Goal: Task Accomplishment & Management: Manage account settings

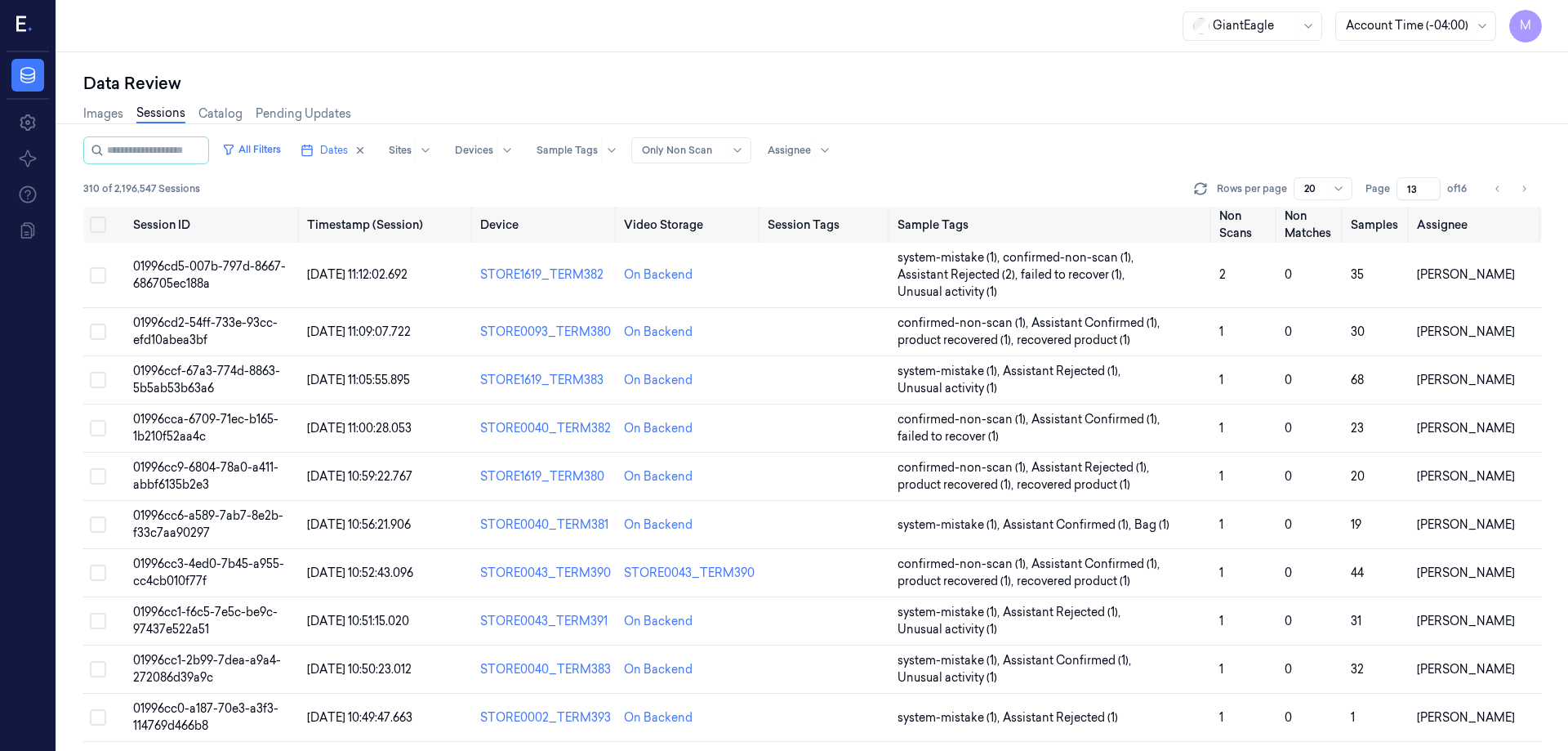
scroll to position [485, 0]
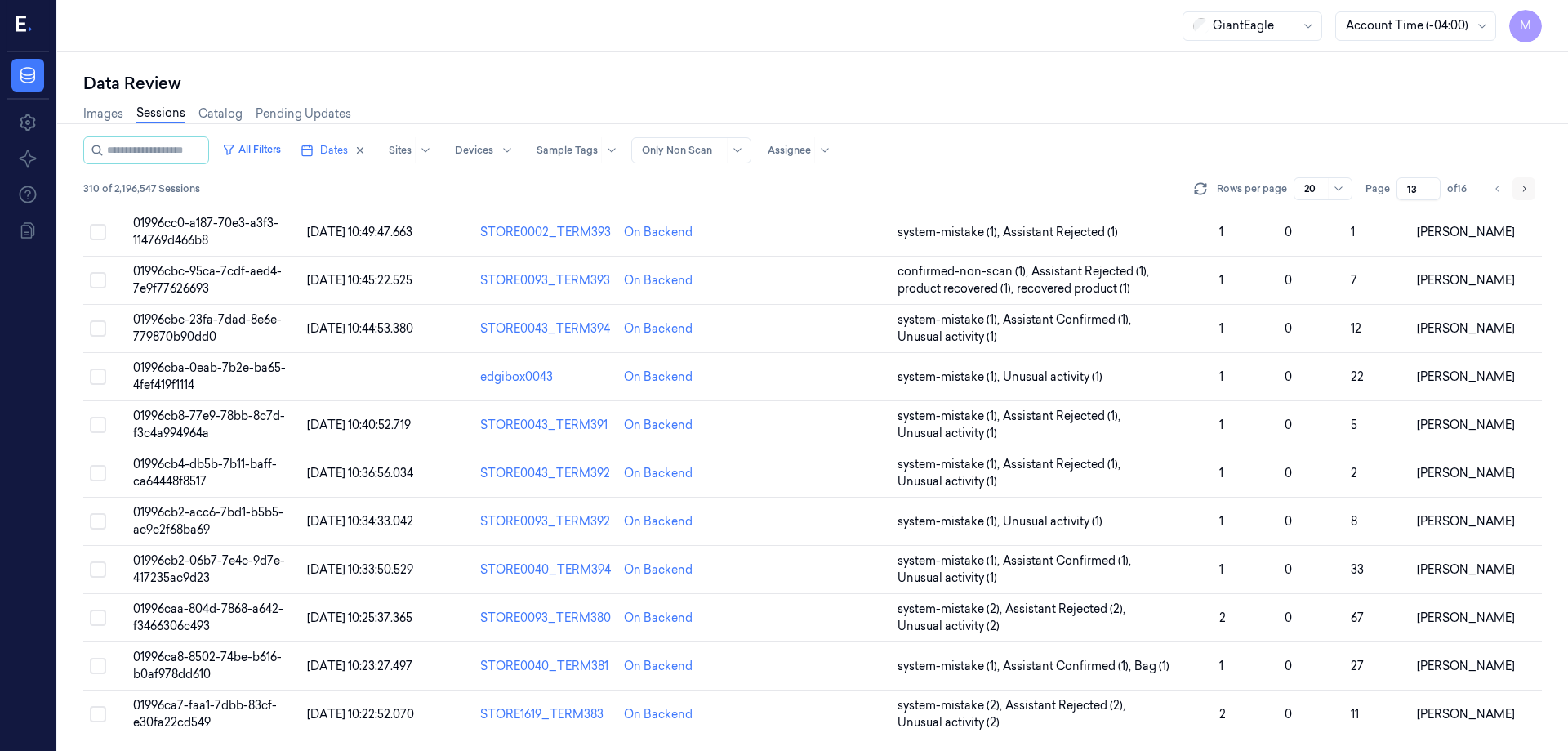
click at [1523, 184] on icon "Go to next page" at bounding box center [1524, 188] width 10 height 13
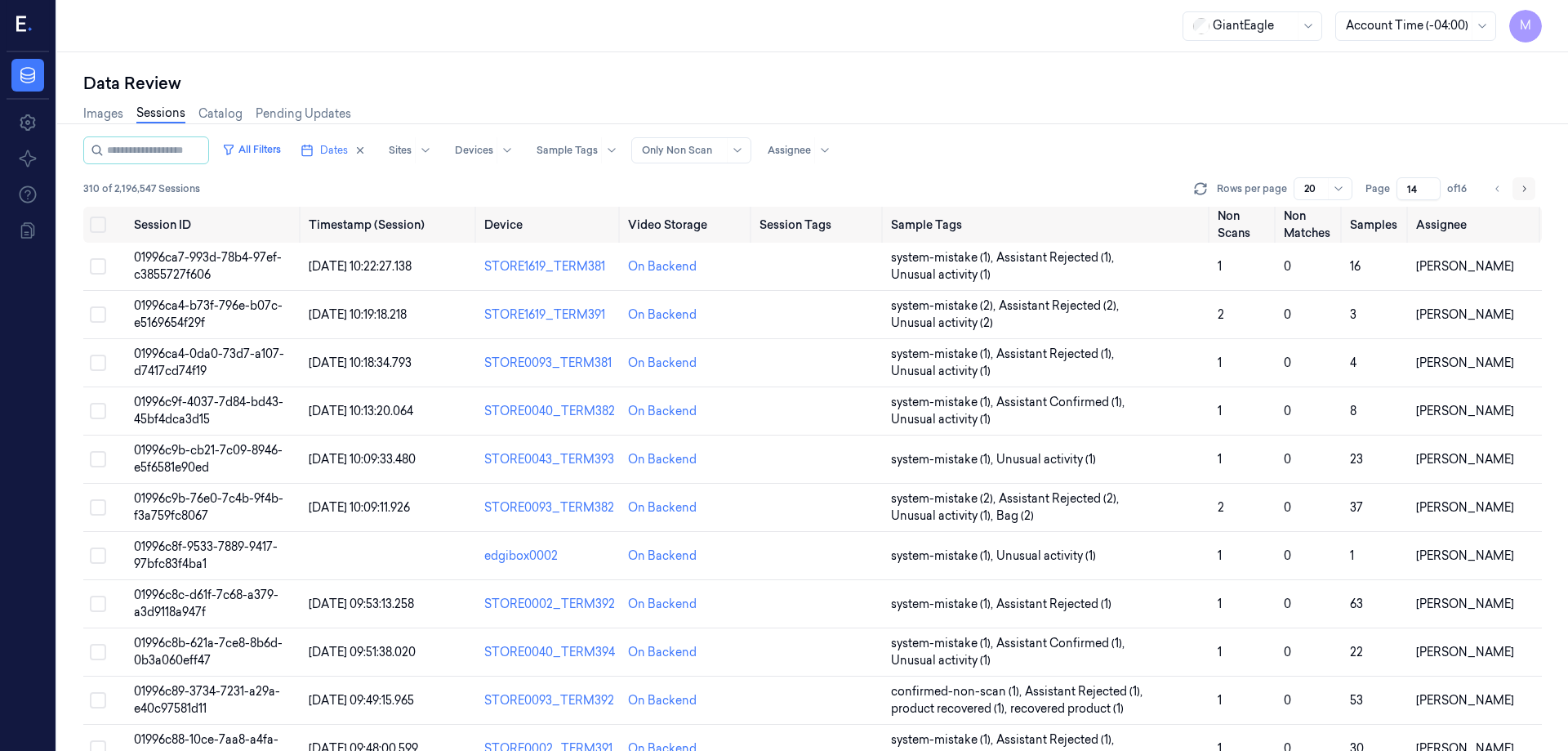
click at [1523, 184] on icon "Go to next page" at bounding box center [1524, 188] width 10 height 13
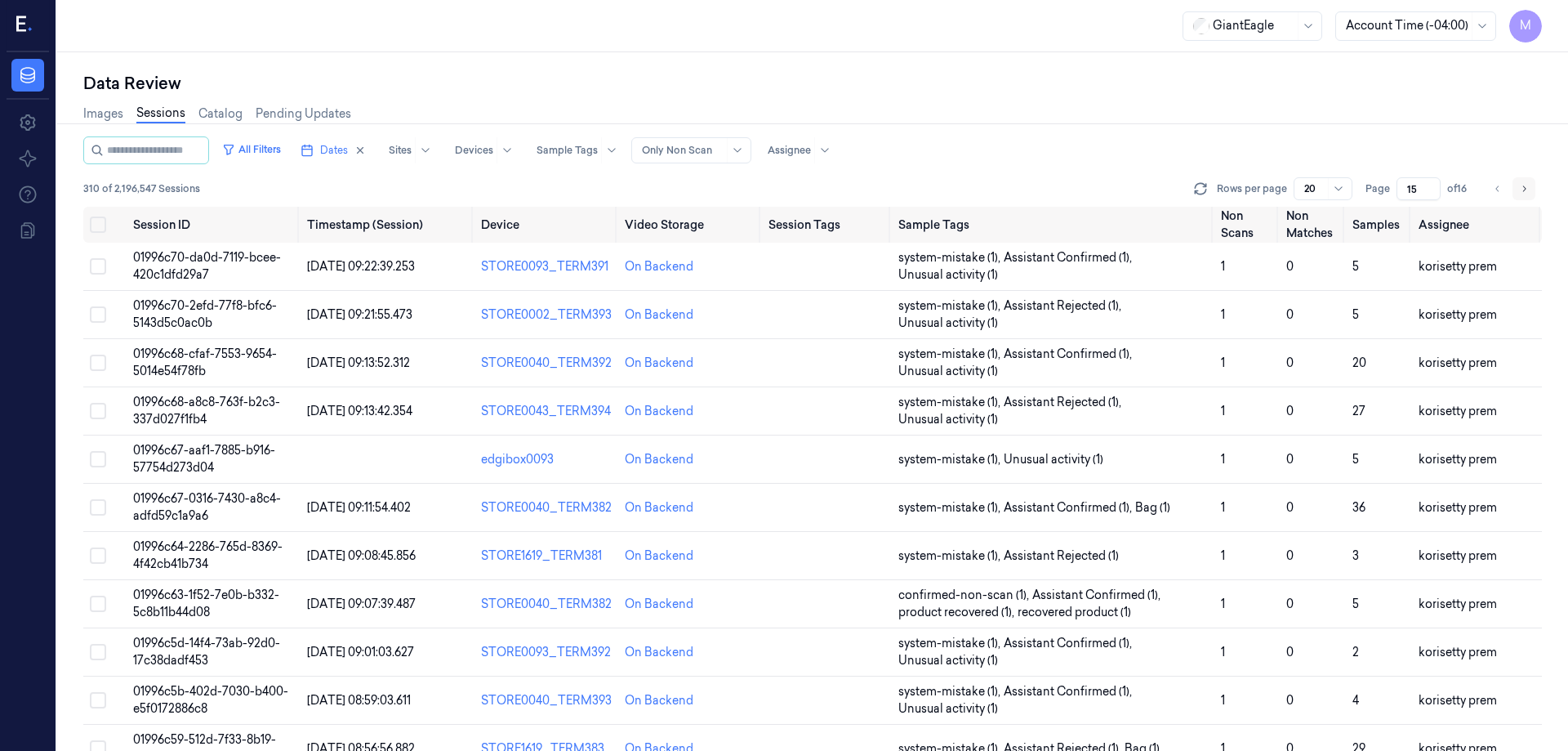
click at [1517, 191] on button "Go to next page" at bounding box center [1524, 189] width 23 height 23
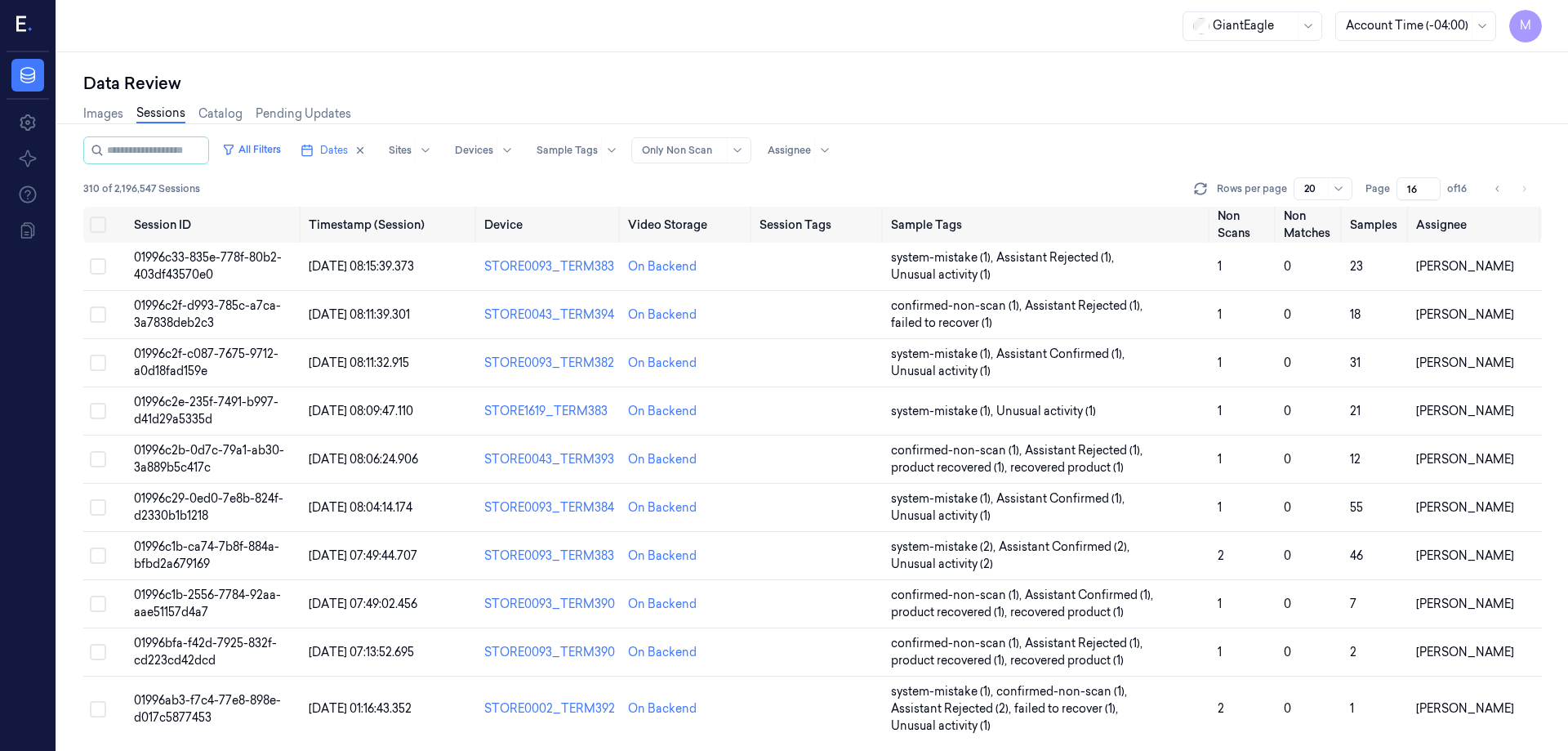
click at [366, 152] on icon "button" at bounding box center [360, 150] width 12 height 12
type input "1"
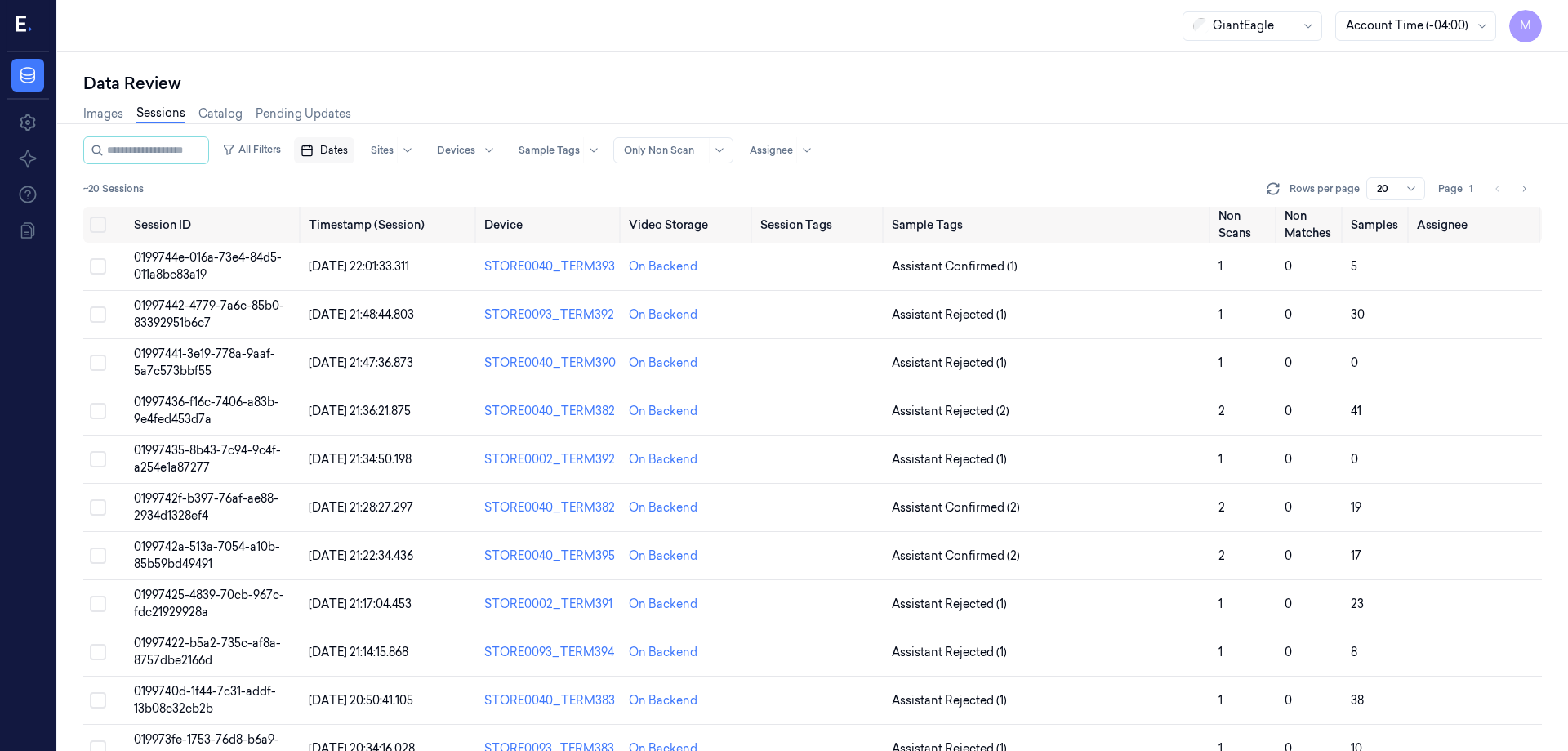
click at [348, 152] on span "Dates" at bounding box center [333, 150] width 27 height 15
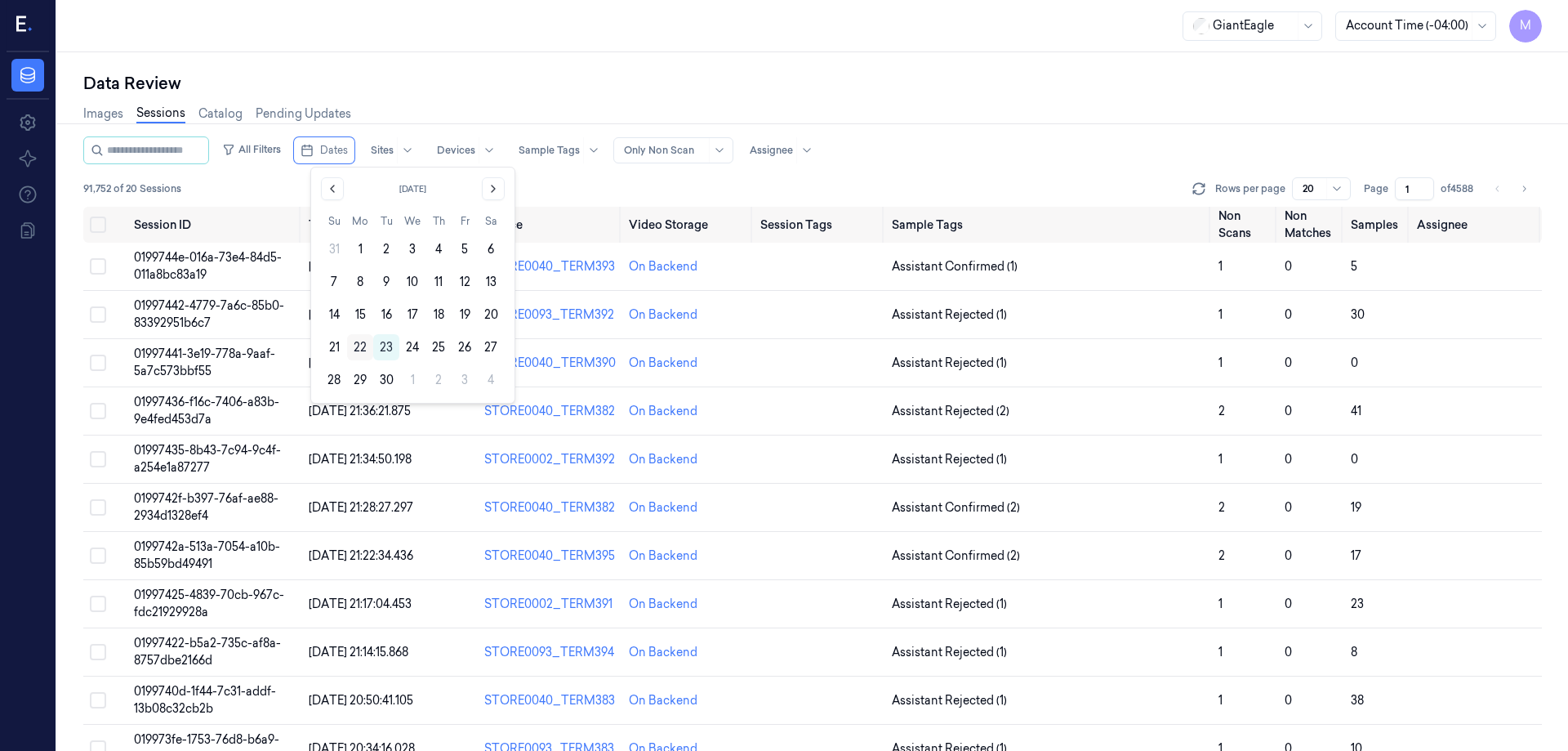
click at [360, 347] on button "22" at bounding box center [360, 347] width 26 height 26
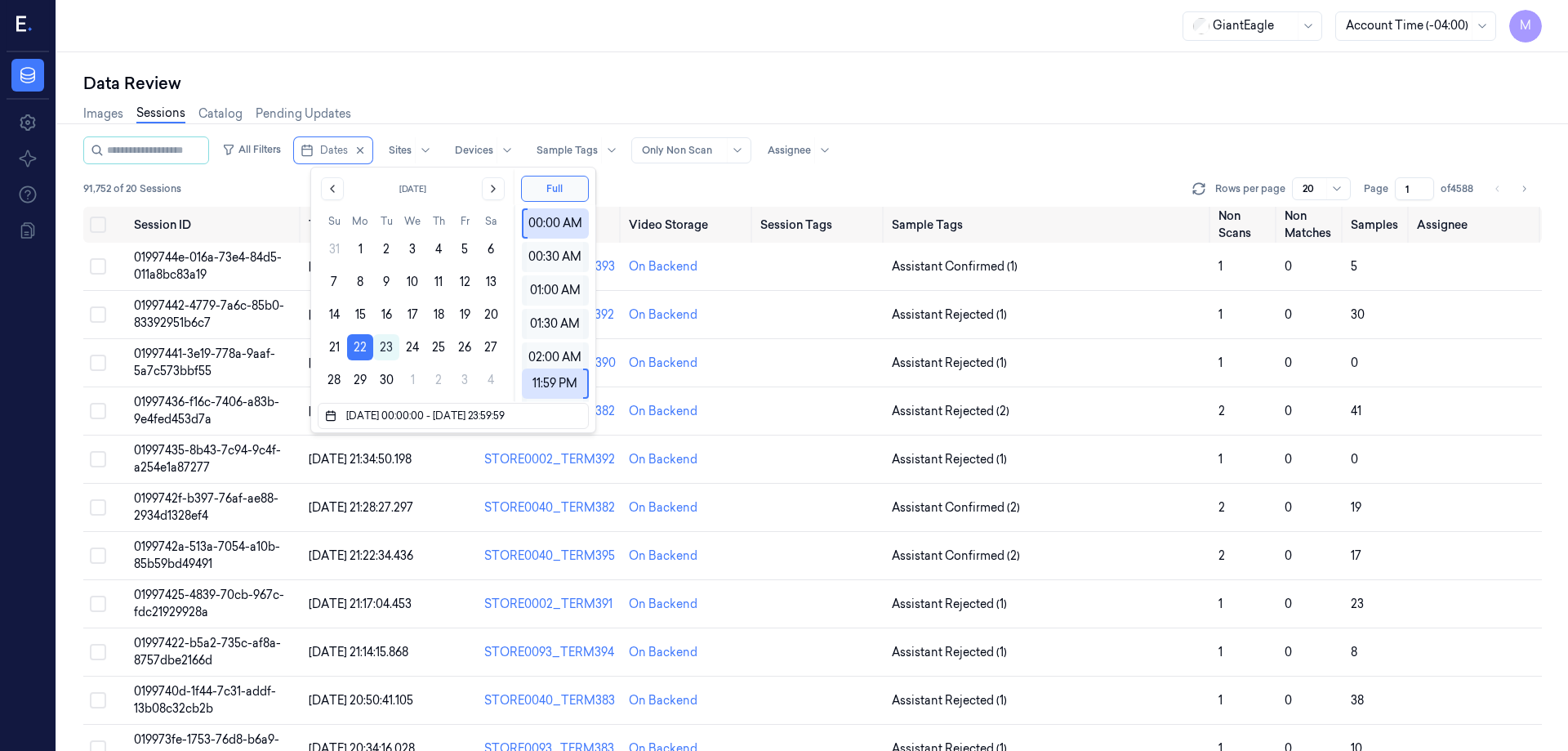
click at [483, 90] on div "Data Review" at bounding box center [813, 83] width 1459 height 23
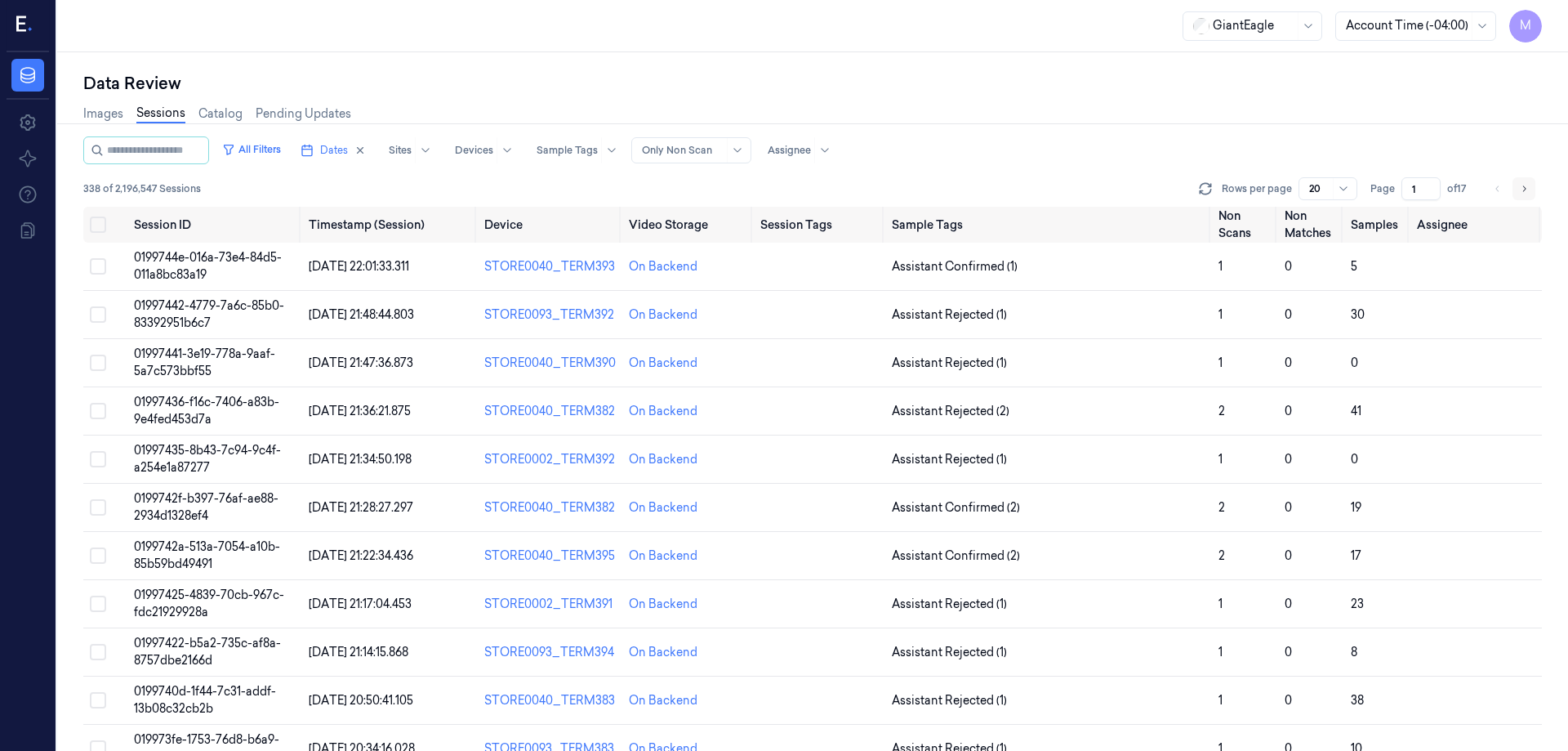
click at [1527, 184] on icon "Go to next page" at bounding box center [1524, 188] width 10 height 13
click at [1524, 192] on icon "Go to next page" at bounding box center [1524, 188] width 10 height 13
click at [1520, 184] on icon "Go to next page" at bounding box center [1524, 188] width 10 height 13
click at [1516, 200] on div "All Filters Dates Sites Devices Sample Tags Alert Type Only Non Scan Assignee 3…" at bounding box center [813, 171] width 1459 height 70
click at [1527, 193] on icon "Go to next page" at bounding box center [1524, 188] width 10 height 13
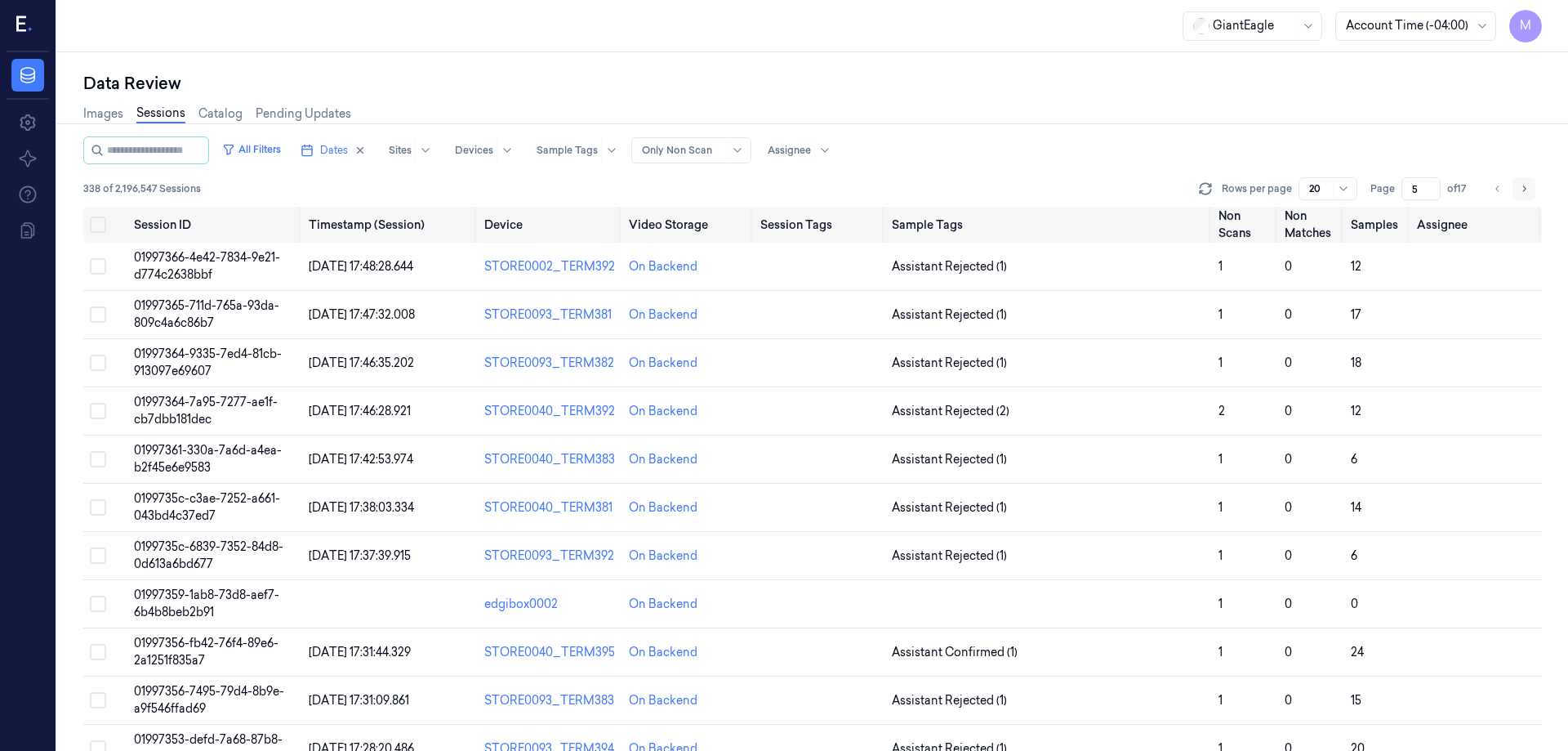
click at [1518, 187] on button "Go to next page" at bounding box center [1524, 189] width 23 height 23
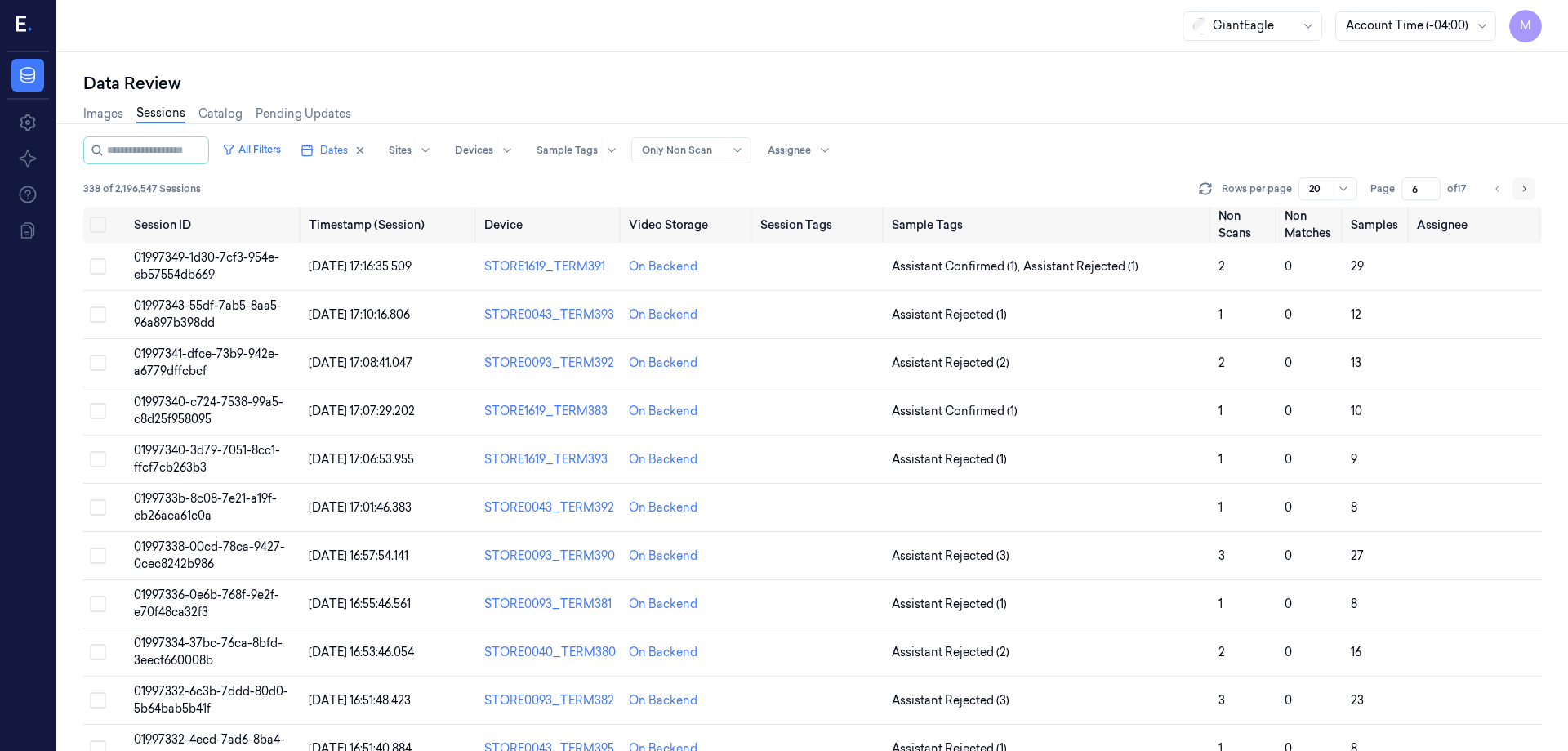
scroll to position [468, 0]
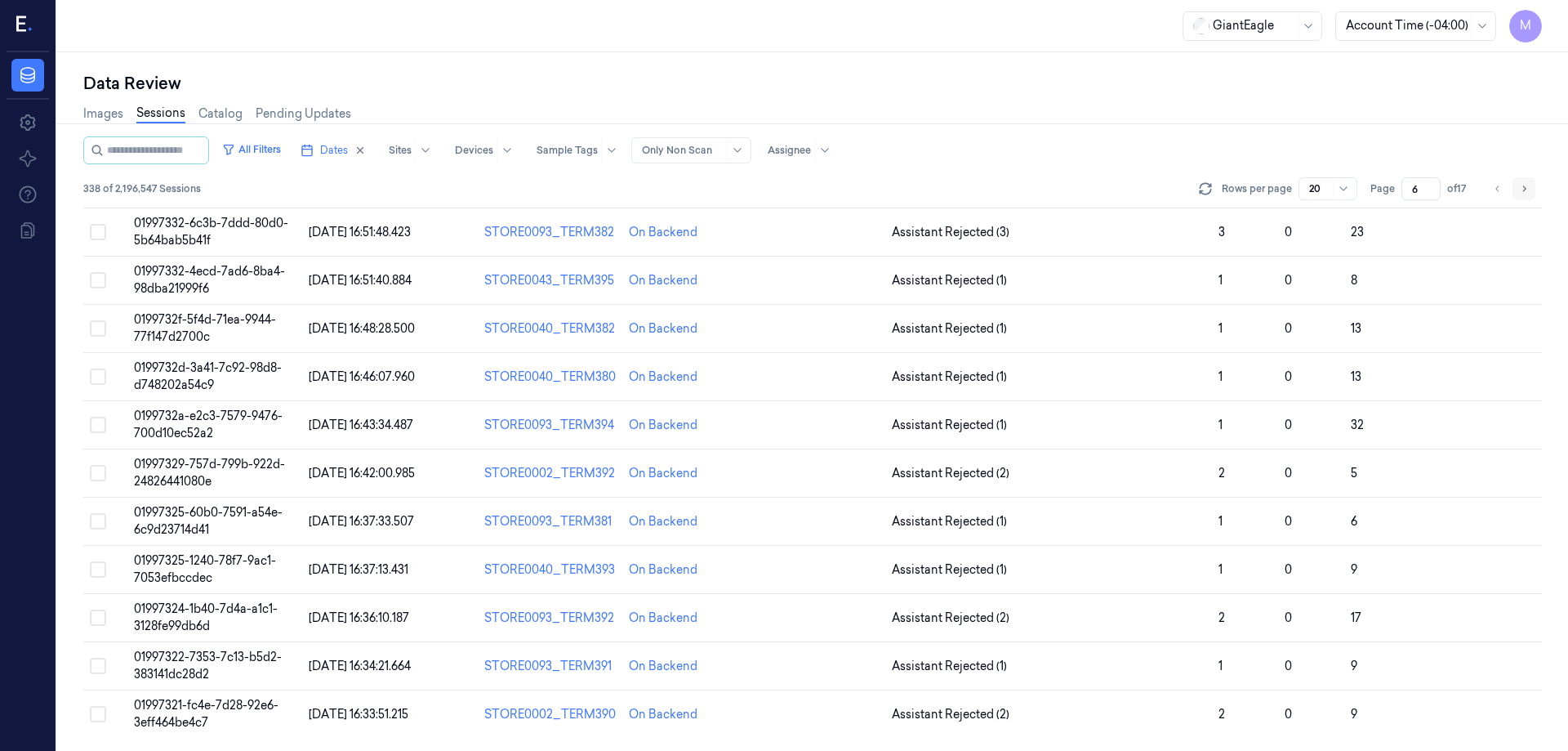
click at [1528, 190] on icon "Go to next page" at bounding box center [1524, 188] width 10 height 13
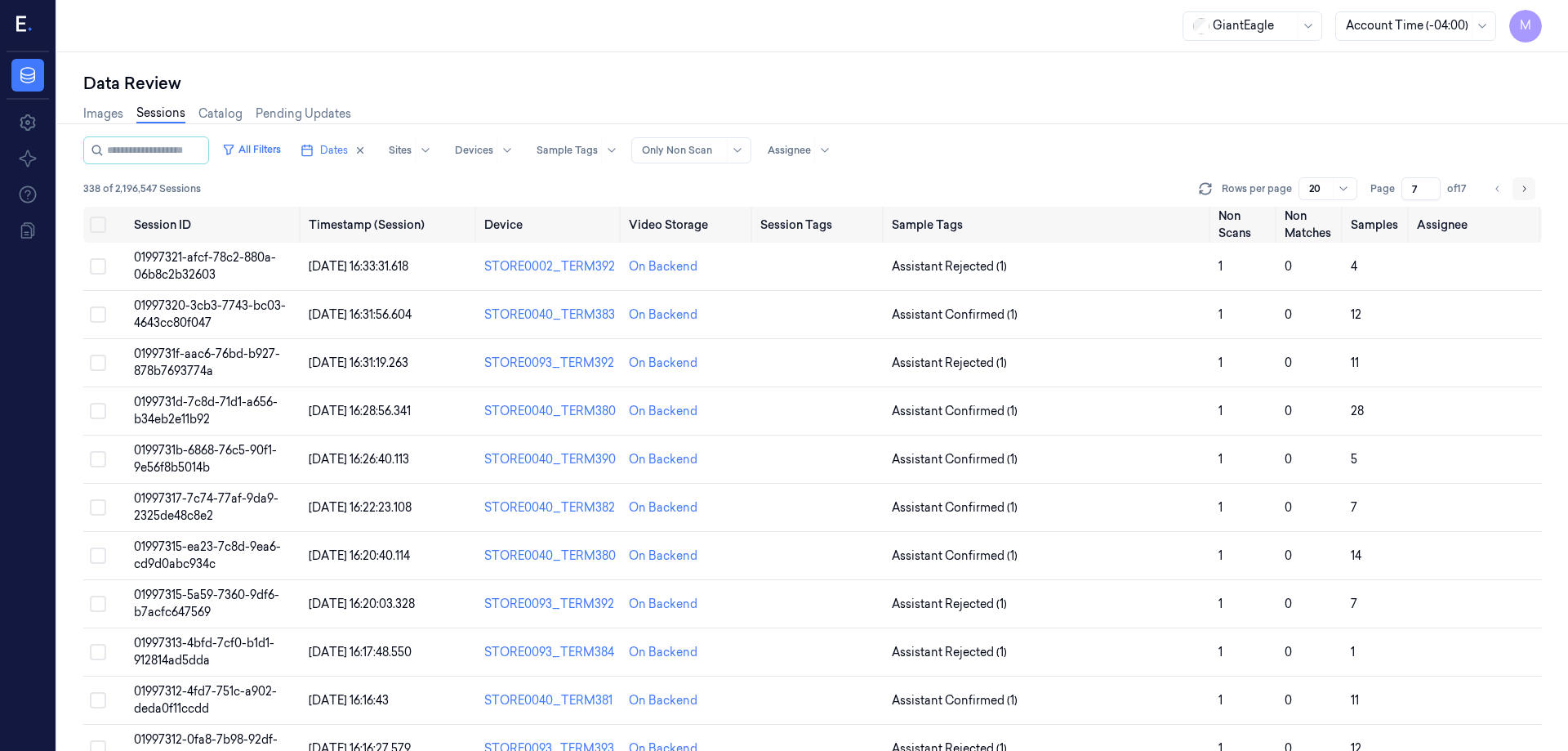
click at [1525, 195] on button "Go to next page" at bounding box center [1524, 189] width 23 height 23
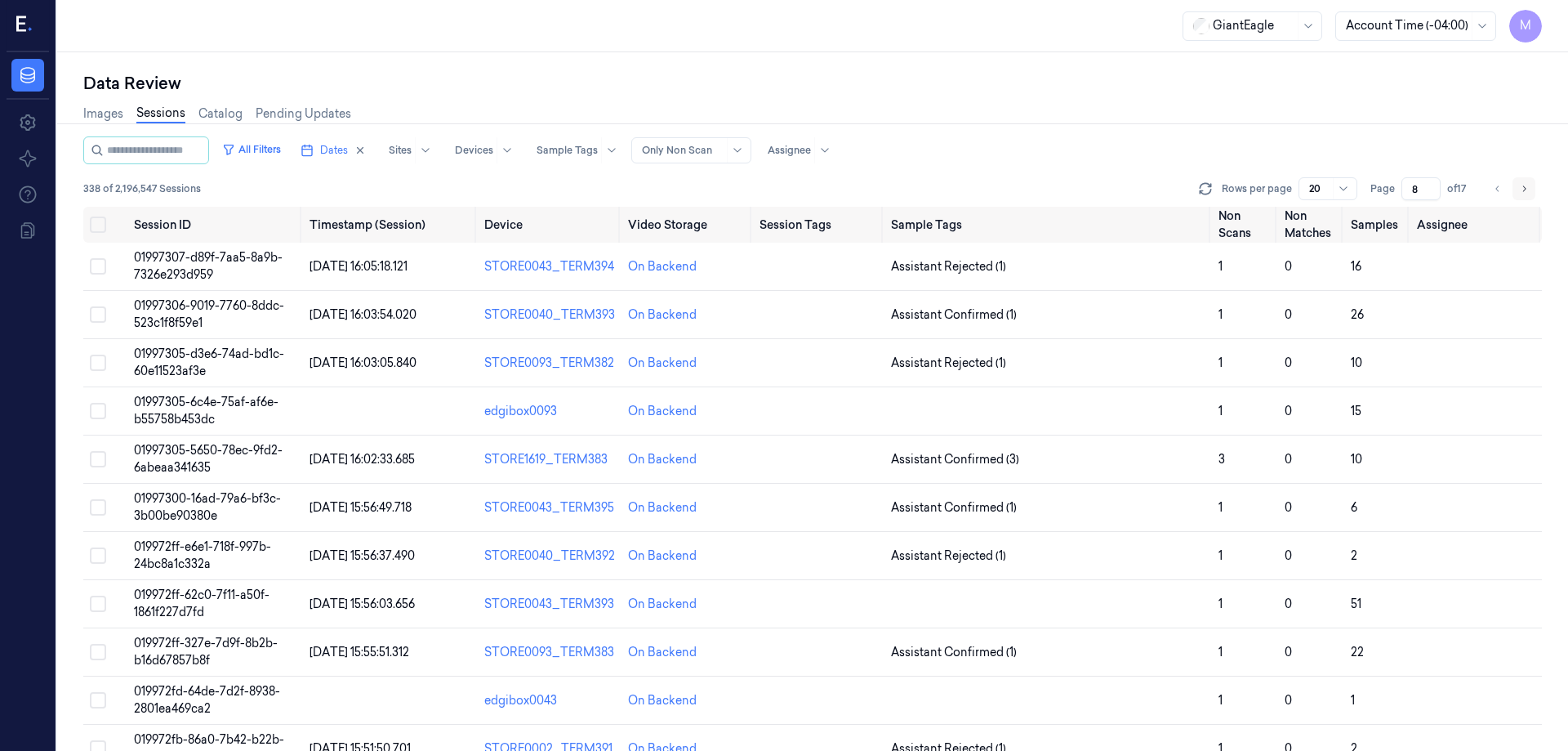
click at [1525, 192] on icon "Go to next page" at bounding box center [1524, 188] width 10 height 13
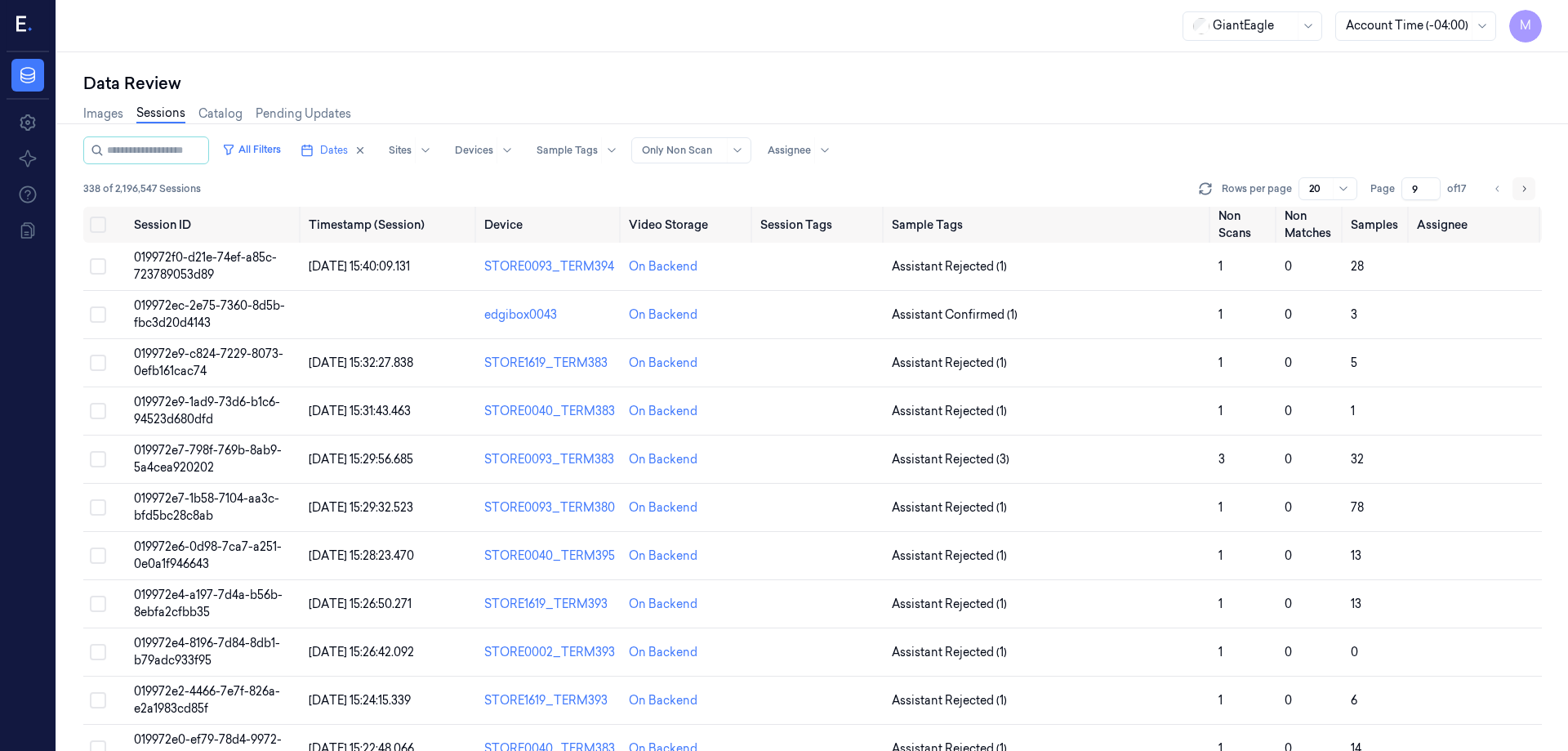
click at [1523, 189] on icon "Go to next page" at bounding box center [1524, 188] width 10 height 13
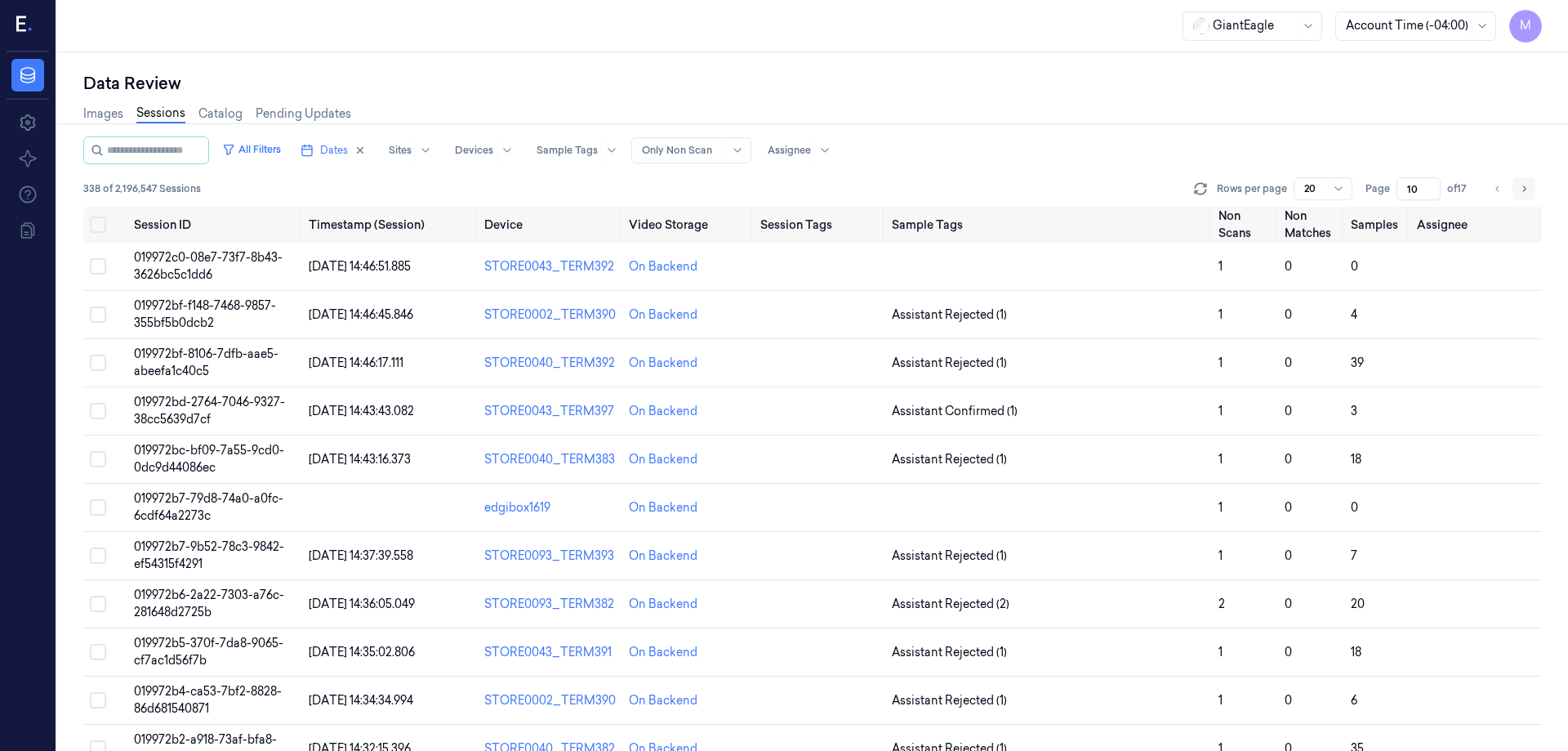
click at [1532, 187] on button "Go to next page" at bounding box center [1524, 189] width 23 height 23
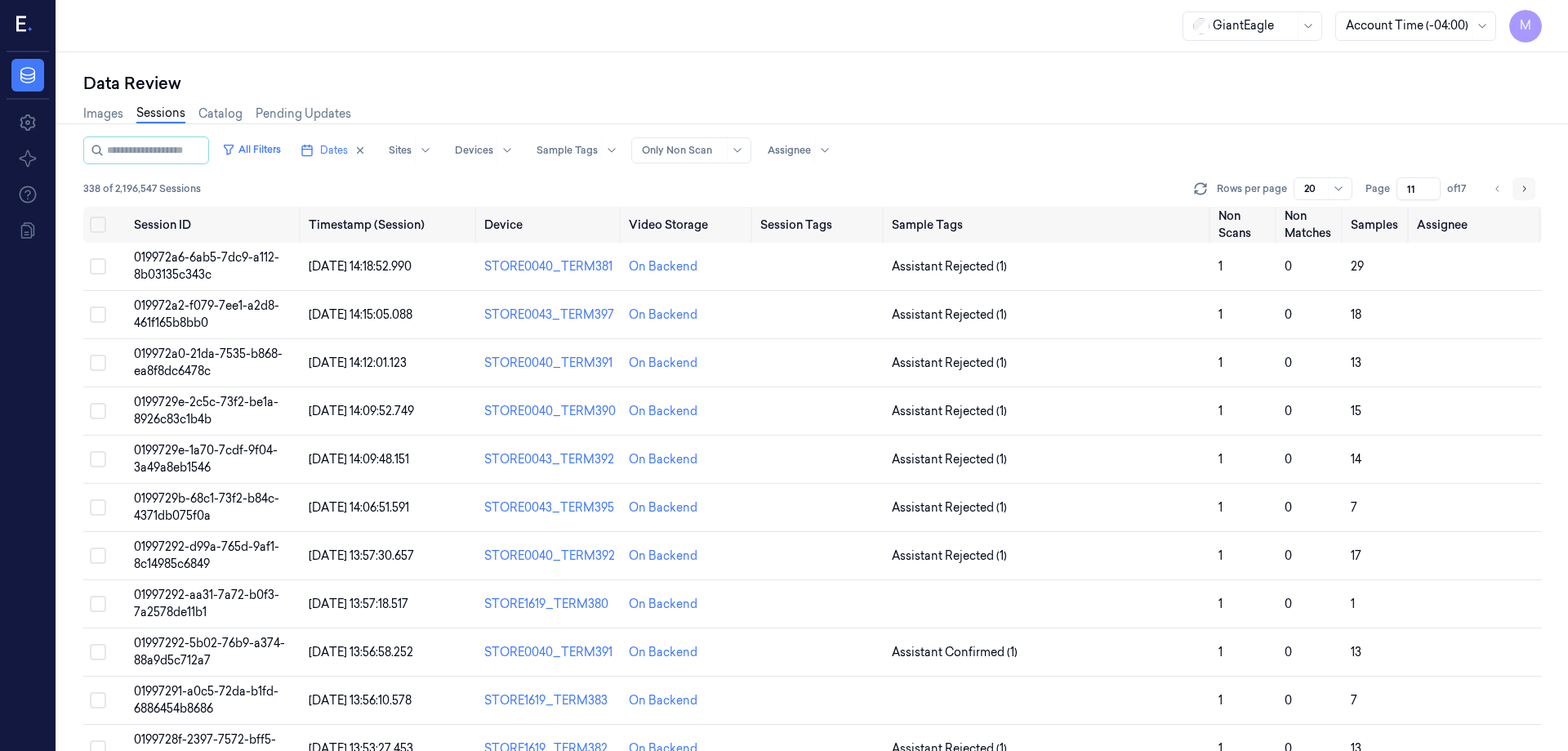
click at [1516, 191] on button "Go to next page" at bounding box center [1524, 189] width 23 height 23
drag, startPoint x: 1523, startPoint y: 189, endPoint x: 1513, endPoint y: 190, distance: 10.0
click at [1523, 189] on icon "Go to next page" at bounding box center [1524, 188] width 10 height 13
click at [1521, 192] on icon "Go to next page" at bounding box center [1524, 188] width 10 height 13
click at [1523, 189] on icon "Go to next page" at bounding box center [1524, 188] width 10 height 13
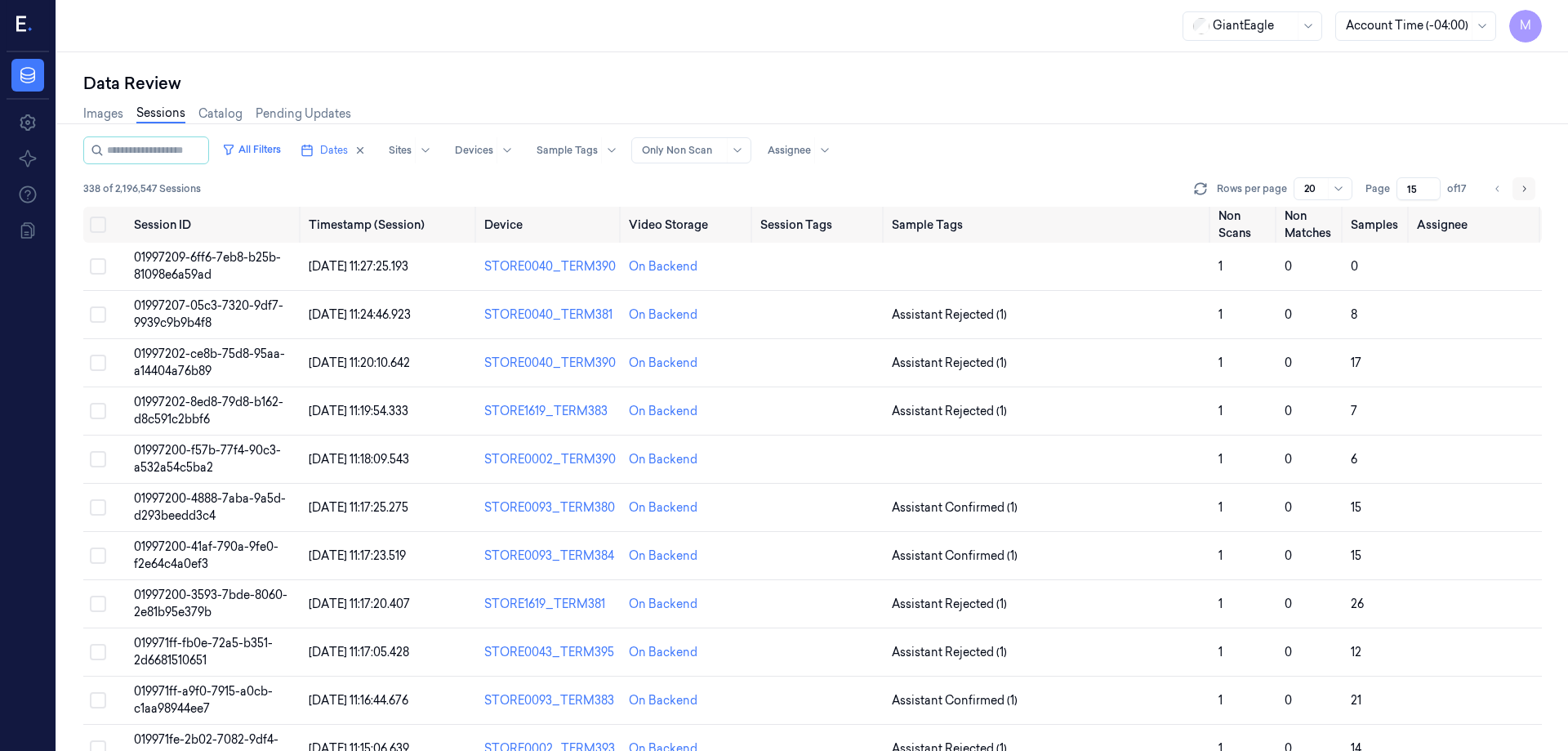
click at [1517, 187] on button "Go to next page" at bounding box center [1524, 189] width 23 height 23
click at [1514, 187] on button "Go to next page" at bounding box center [1524, 189] width 23 height 23
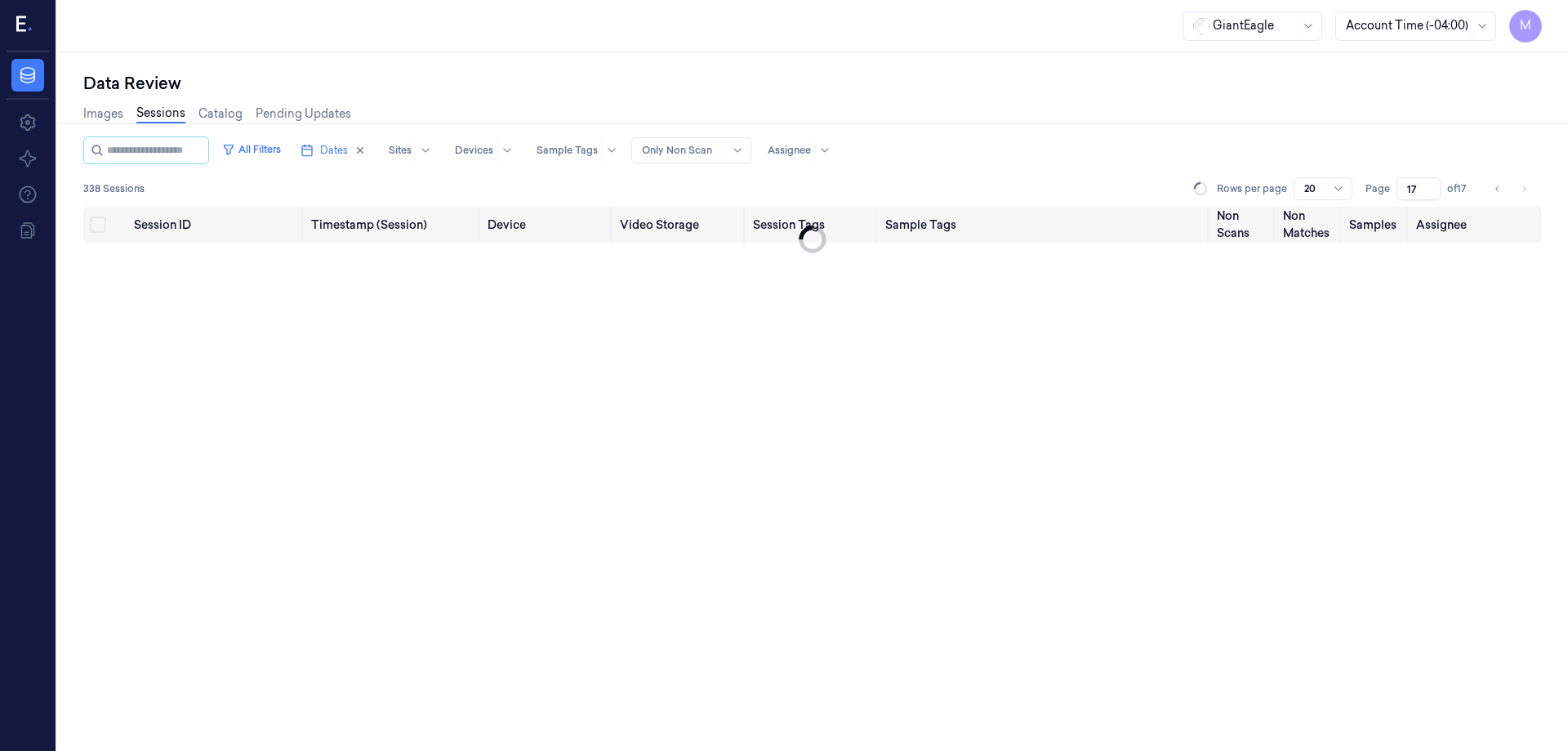
click at [1416, 183] on input "17" at bounding box center [1419, 189] width 44 height 23
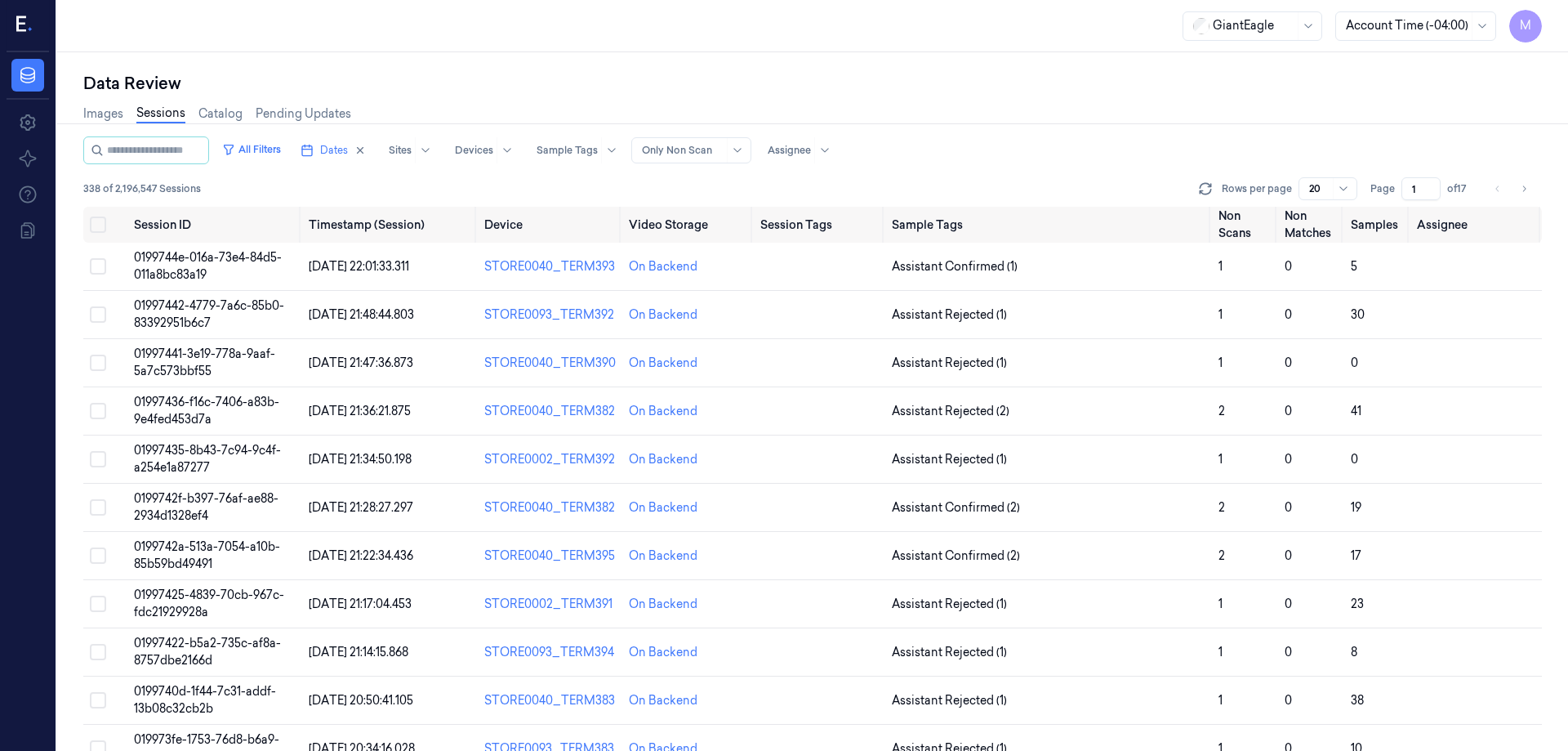
type input "1"
click at [1308, 98] on div "Images Sessions Catalog Pending Updates" at bounding box center [813, 115] width 1459 height 42
click at [1086, 103] on div "Images Sessions Catalog Pending Updates" at bounding box center [813, 115] width 1459 height 42
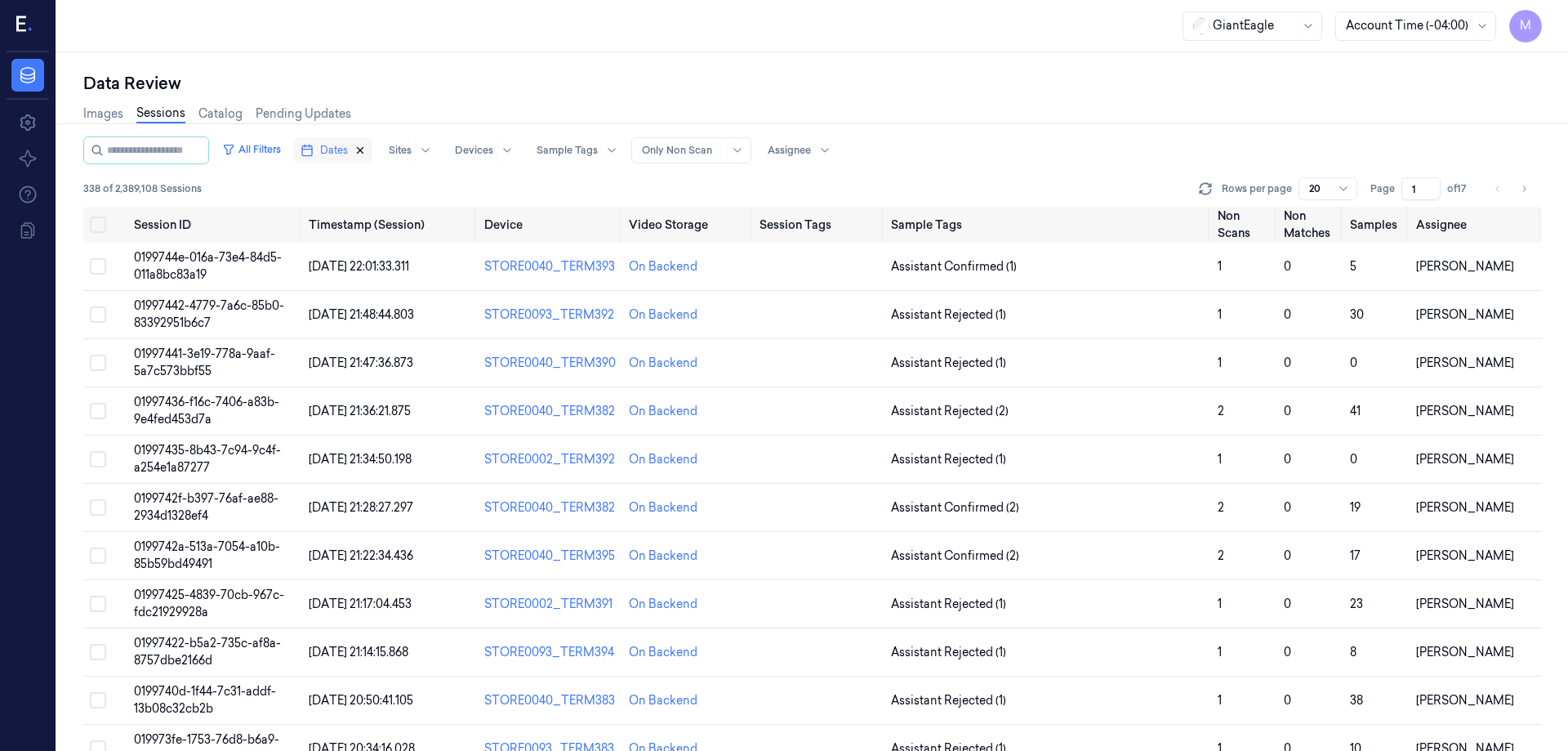
click at [366, 147] on icon "button" at bounding box center [360, 150] width 12 height 12
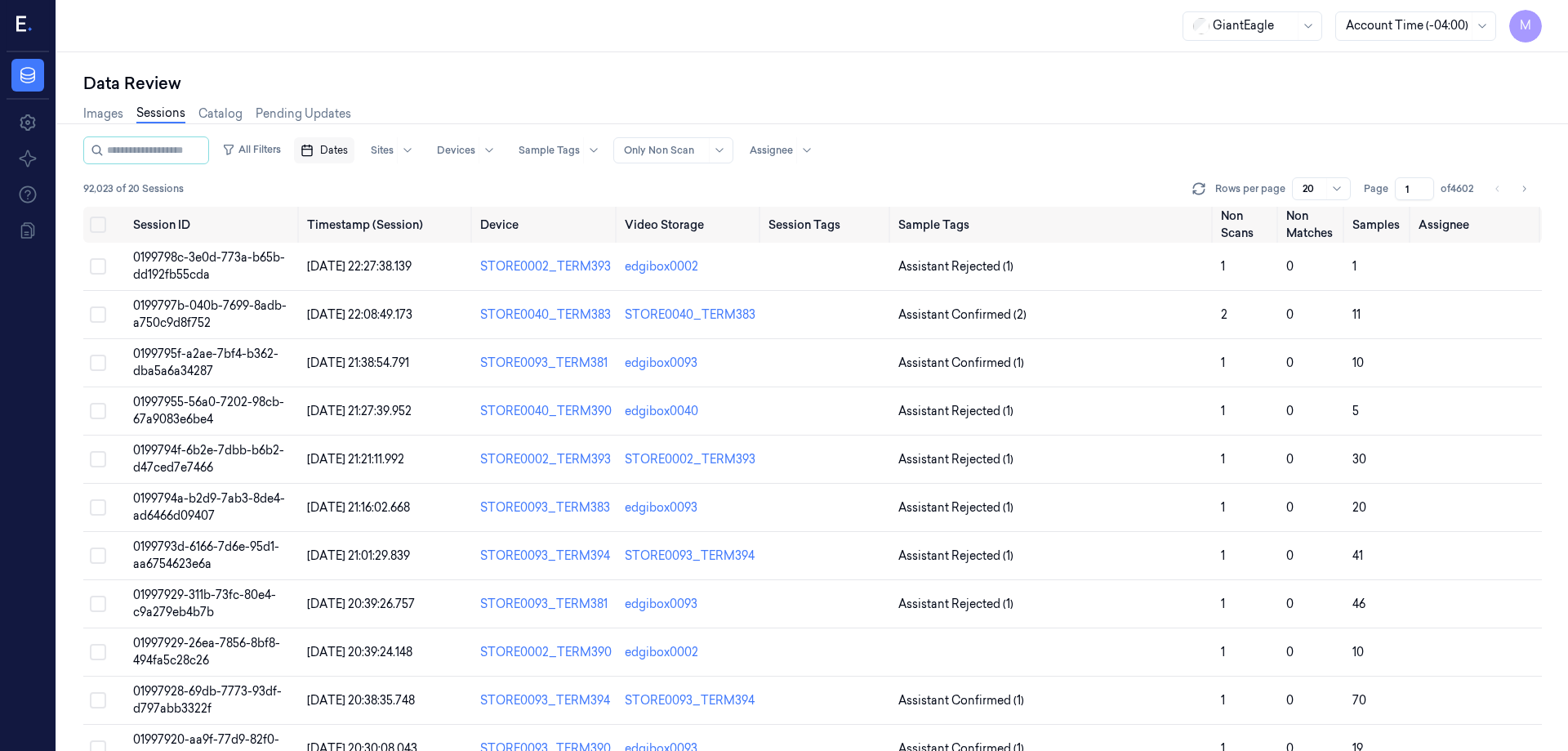
click at [348, 148] on span "Dates" at bounding box center [333, 150] width 27 height 15
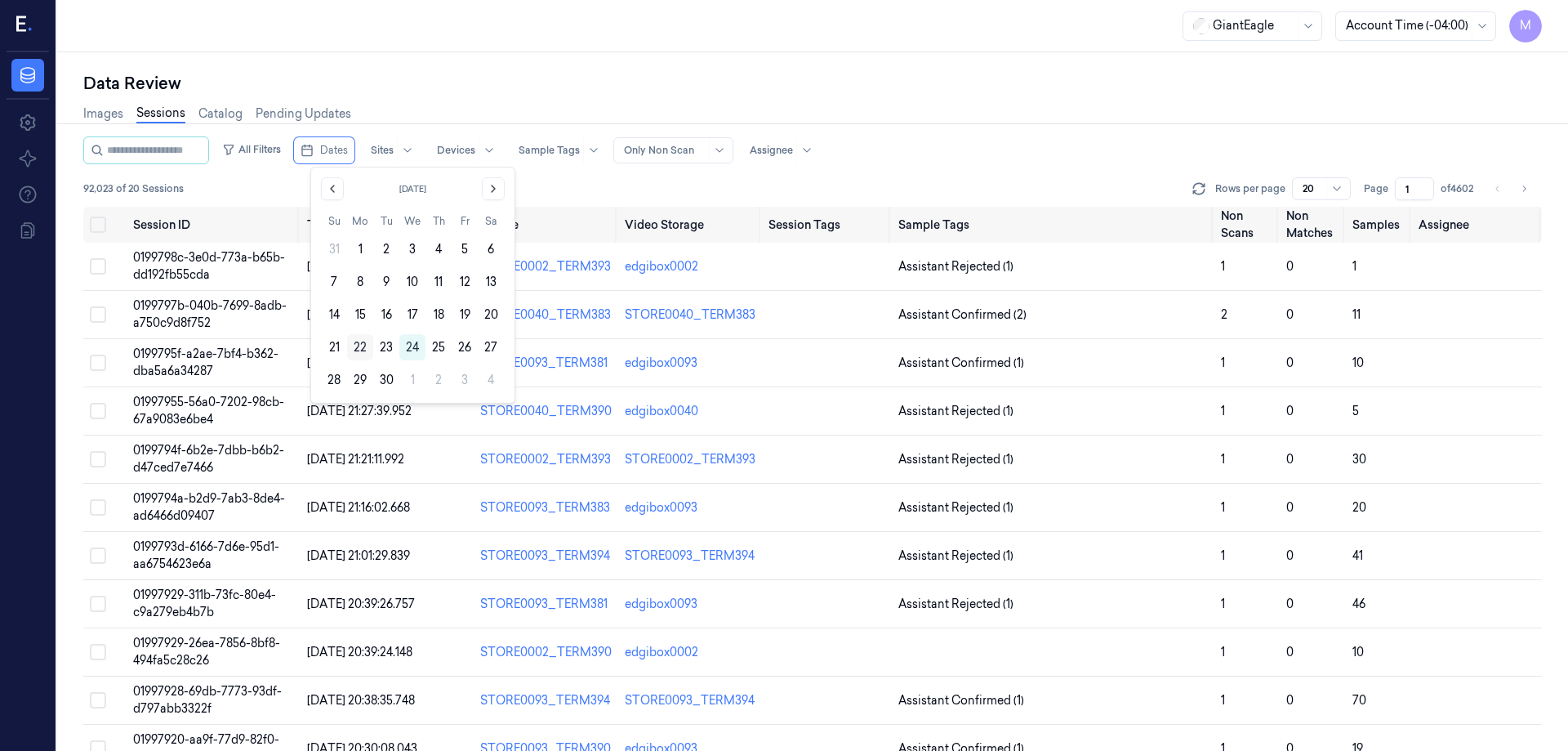
click at [358, 344] on button "22" at bounding box center [360, 347] width 26 height 26
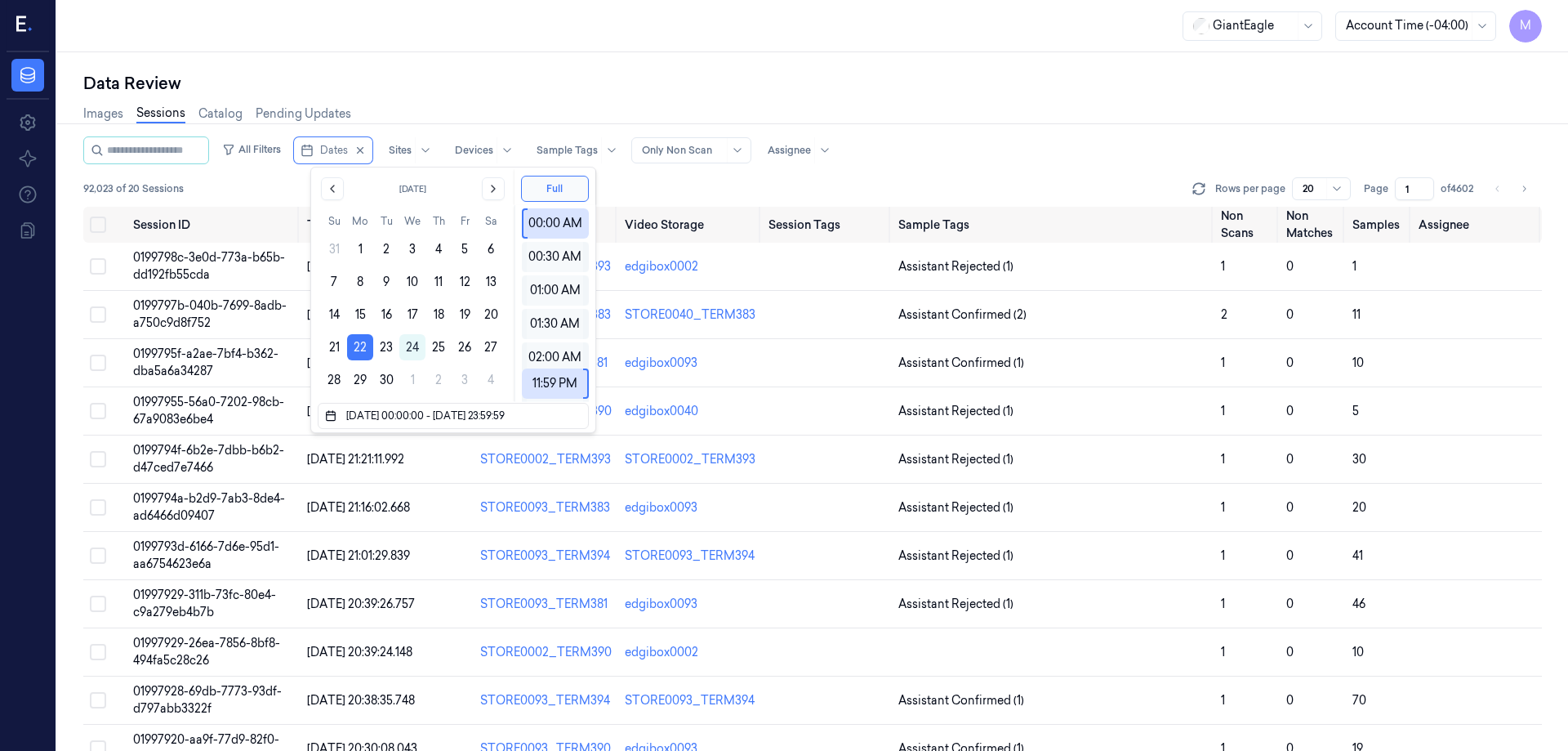
click at [467, 61] on div "Data Review Images Sessions Catalog Pending Updates All Filters Dates Sites Dev…" at bounding box center [812, 402] width 1511 height 699
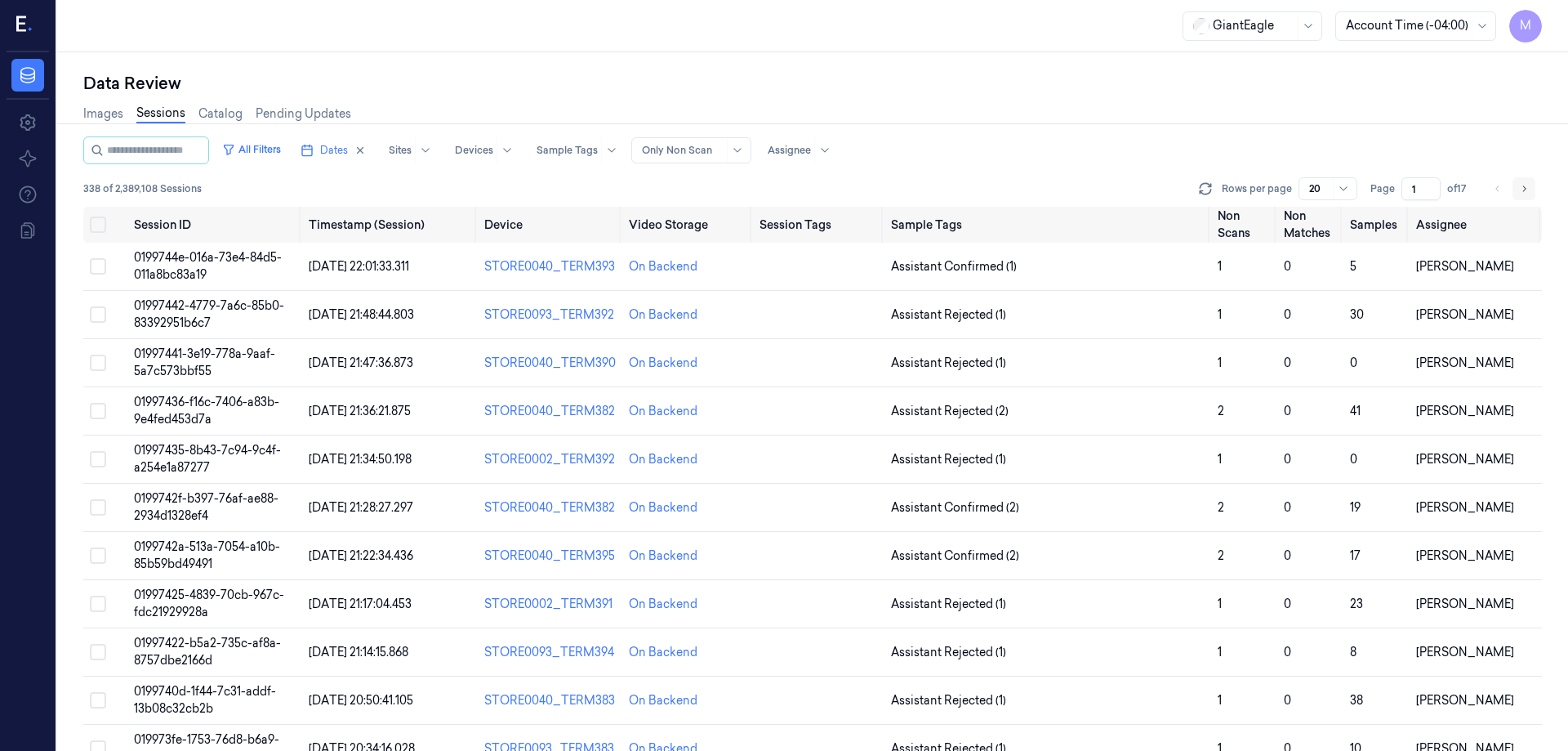
click at [1519, 190] on icon "Go to next page" at bounding box center [1524, 188] width 10 height 13
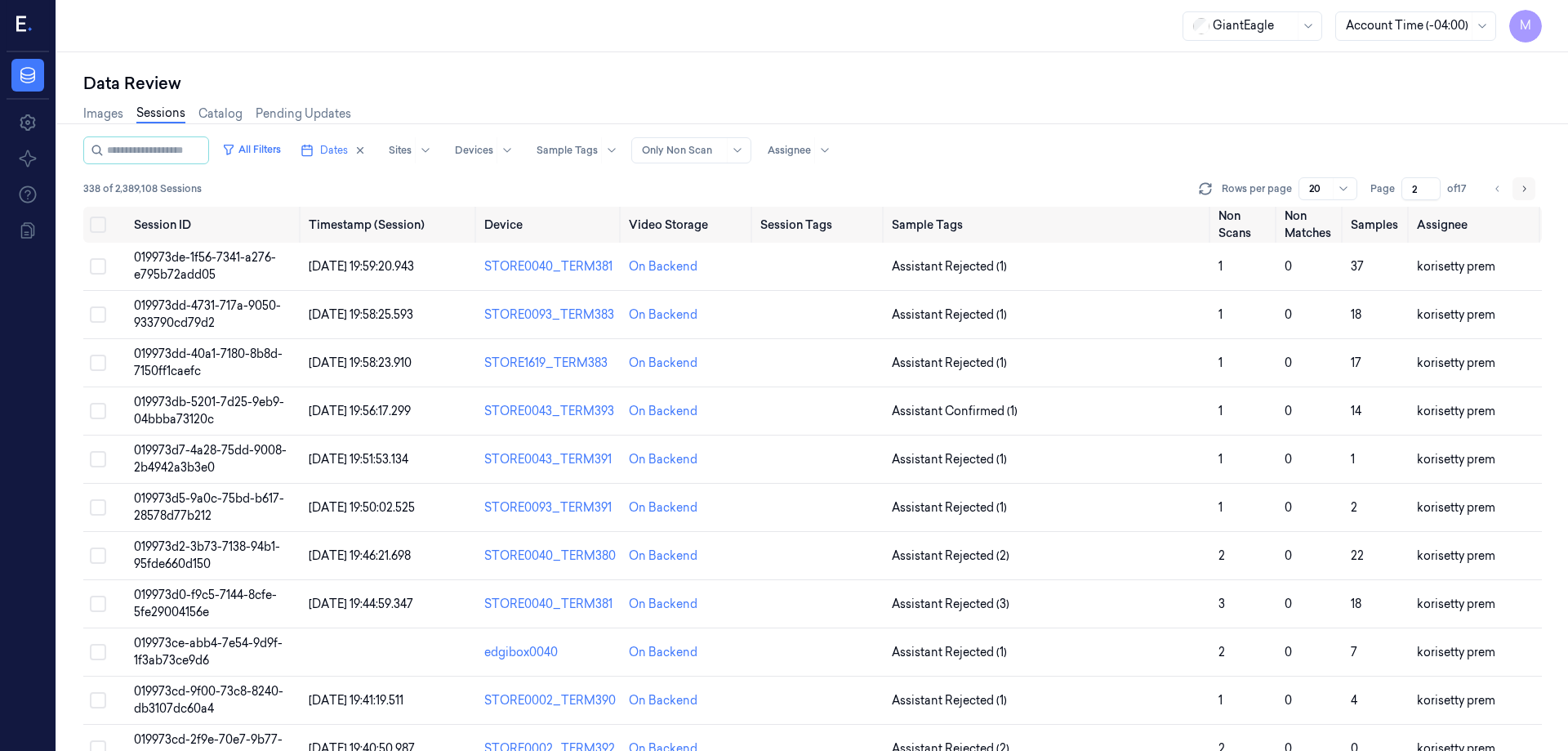
click at [1522, 190] on icon "Go to next page" at bounding box center [1524, 188] width 10 height 13
type input "3"
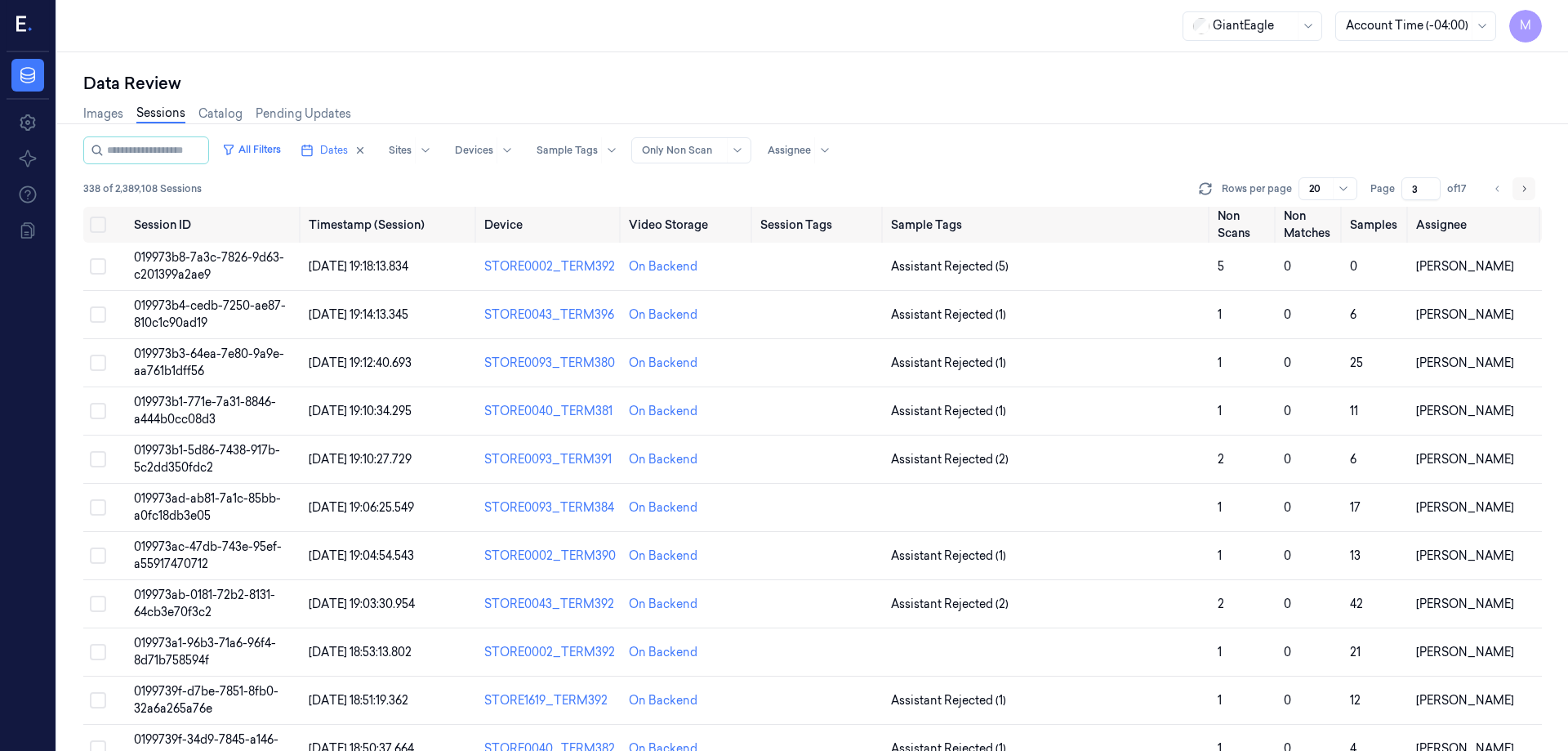
click at [1531, 190] on button "Go to next page" at bounding box center [1524, 189] width 23 height 23
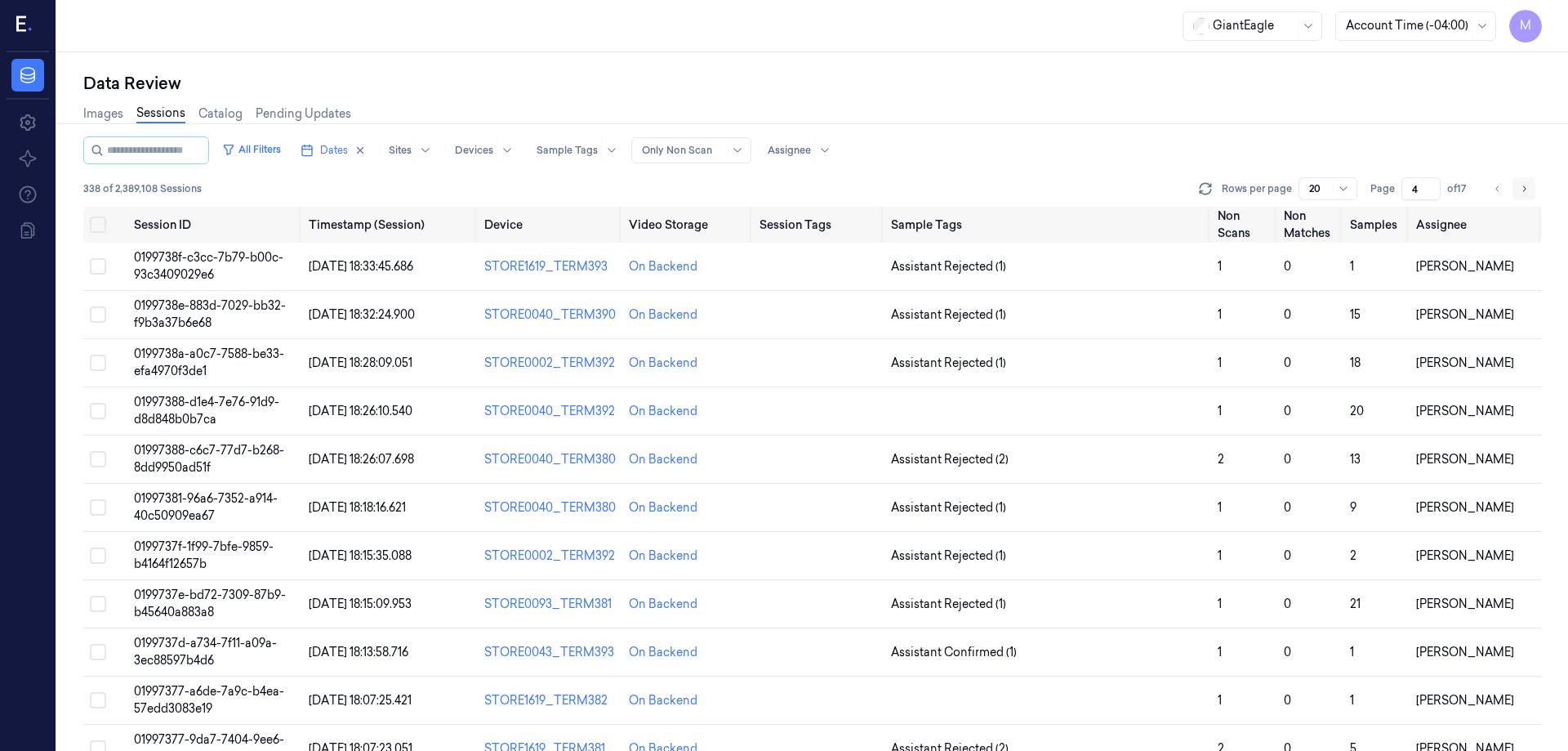
click at [1531, 190] on button "Go to next page" at bounding box center [1524, 189] width 23 height 23
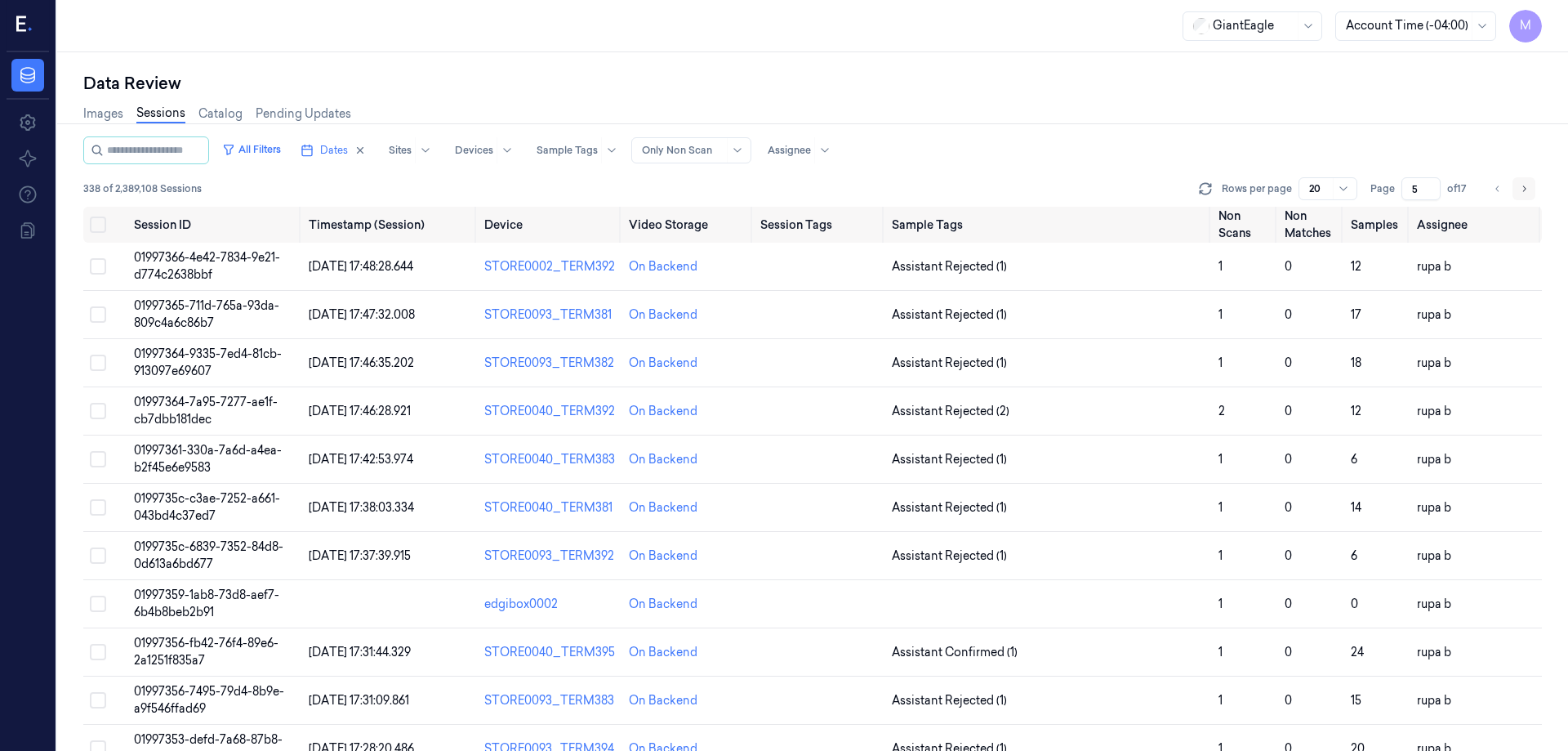
click at [1531, 190] on button "Go to next page" at bounding box center [1524, 189] width 23 height 23
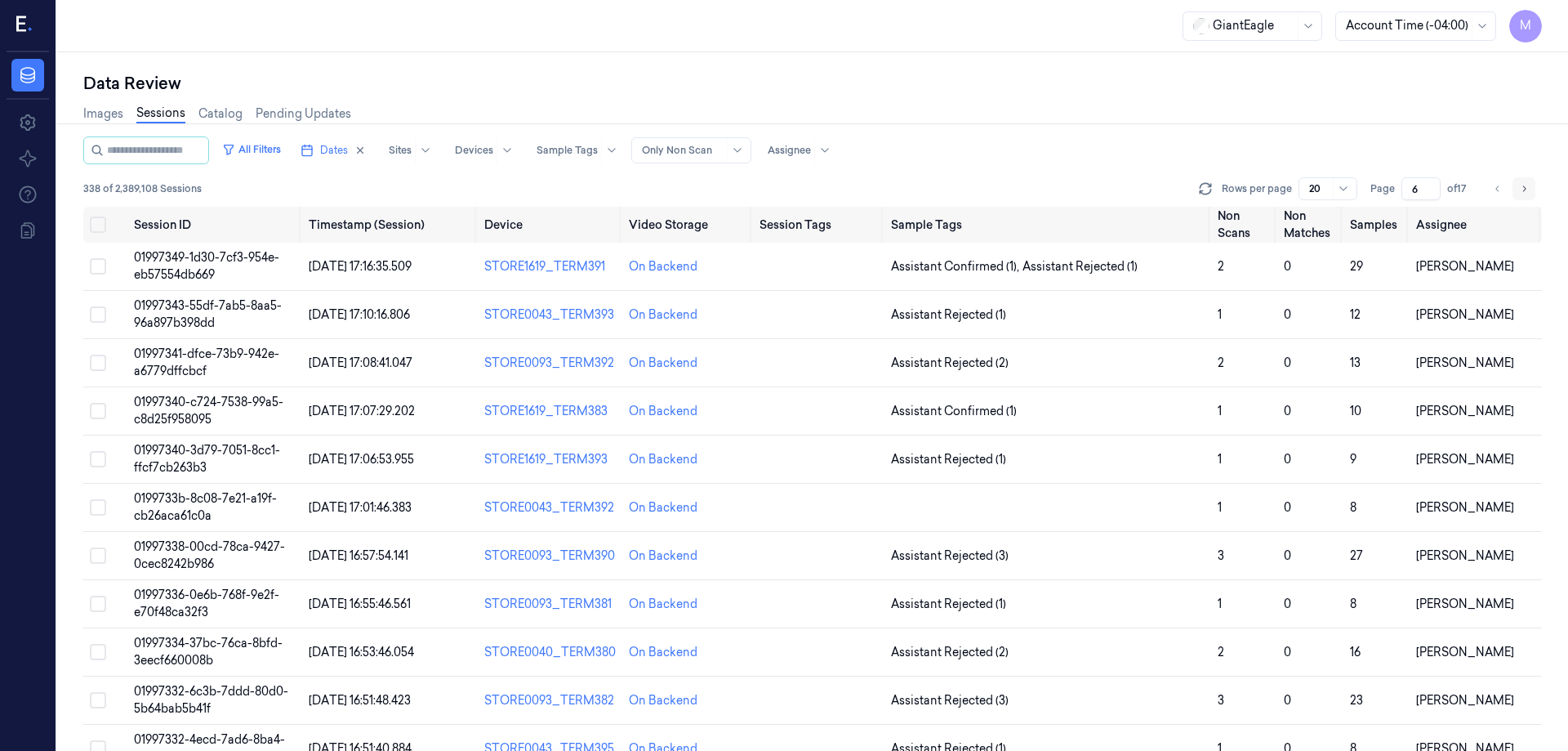
click at [1531, 190] on button "Go to next page" at bounding box center [1524, 189] width 23 height 23
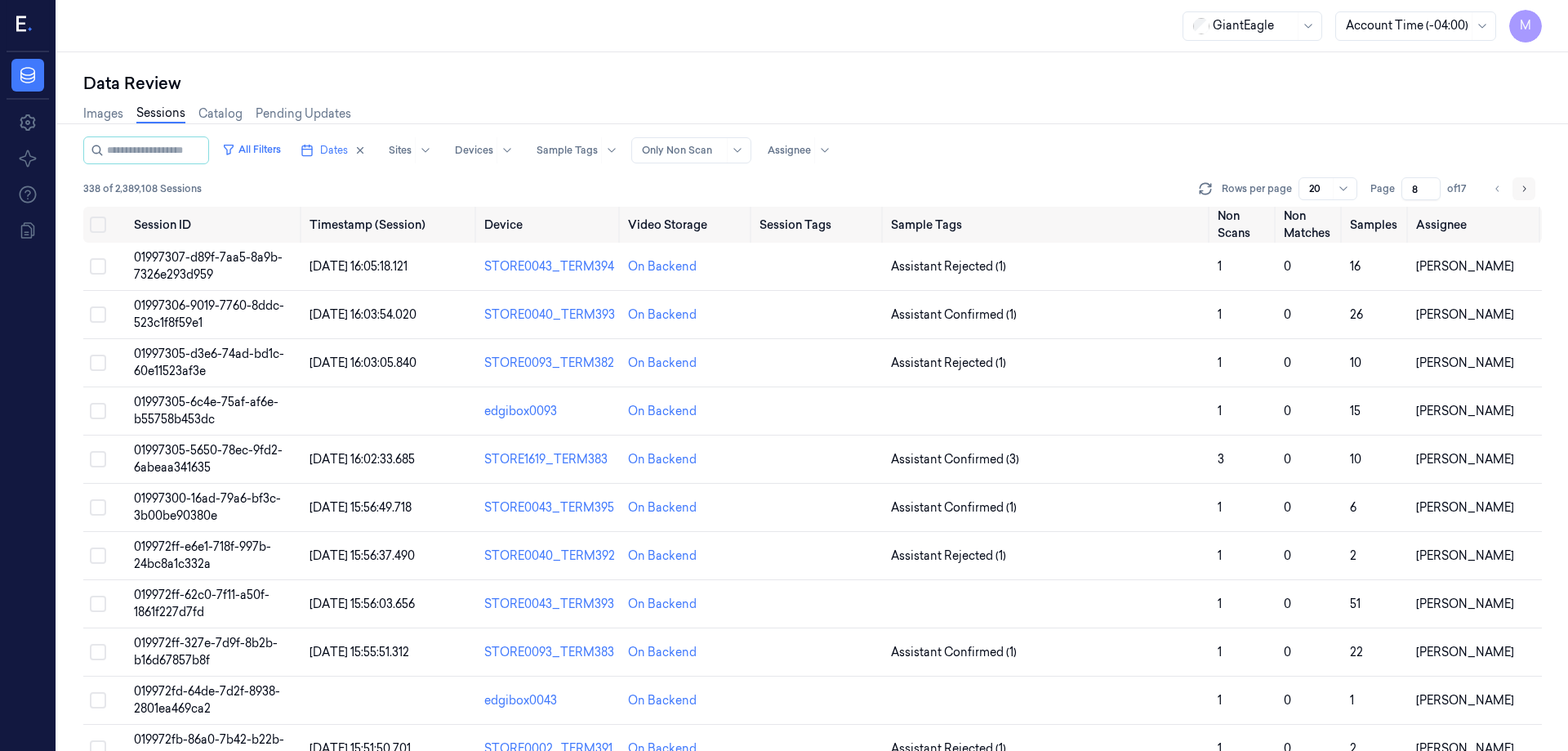
click at [1531, 190] on button "Go to next page" at bounding box center [1524, 189] width 23 height 23
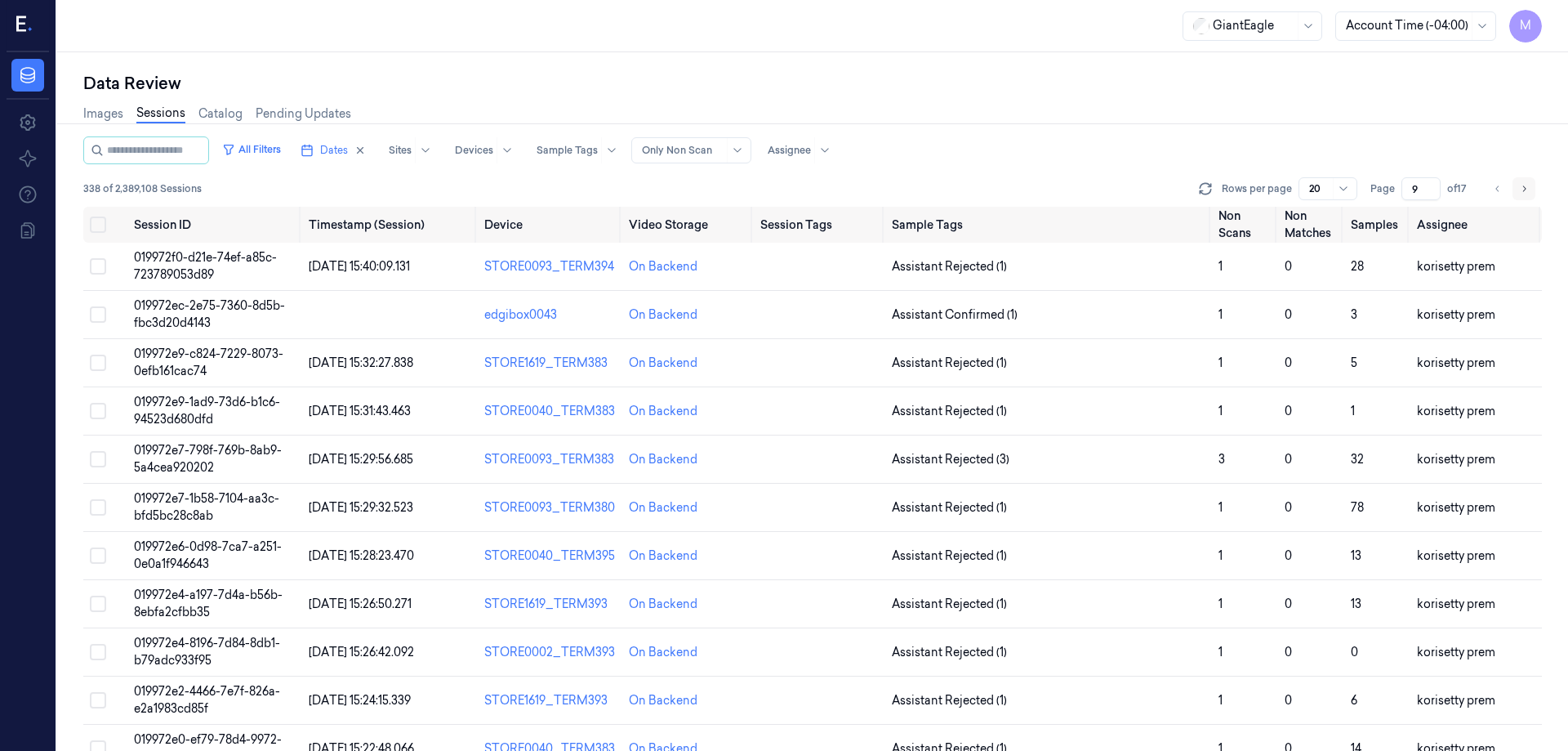
click at [1531, 190] on button "Go to next page" at bounding box center [1524, 189] width 23 height 23
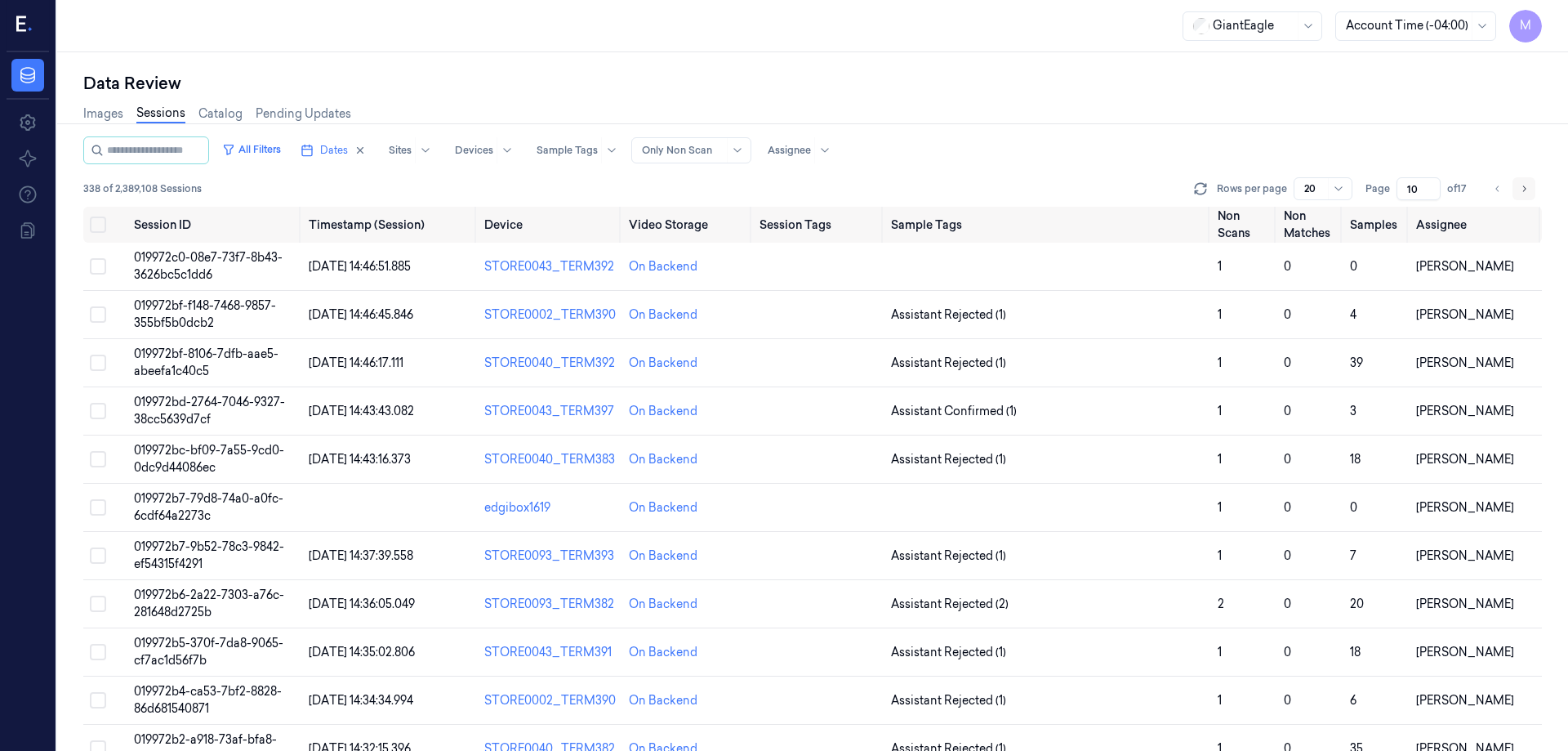
click at [1531, 190] on button "Go to next page" at bounding box center [1524, 189] width 23 height 23
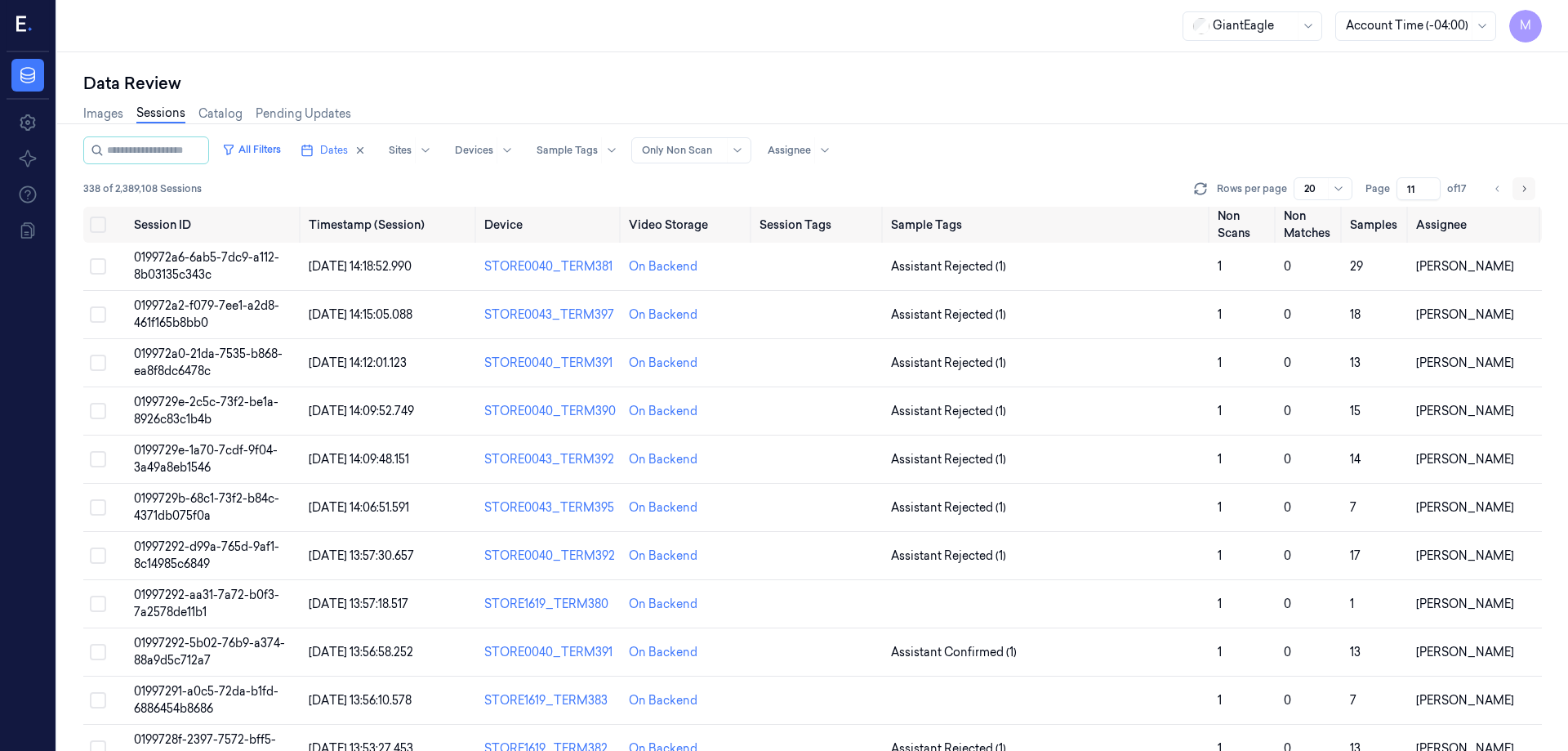
click at [1531, 190] on button "Go to next page" at bounding box center [1524, 189] width 23 height 23
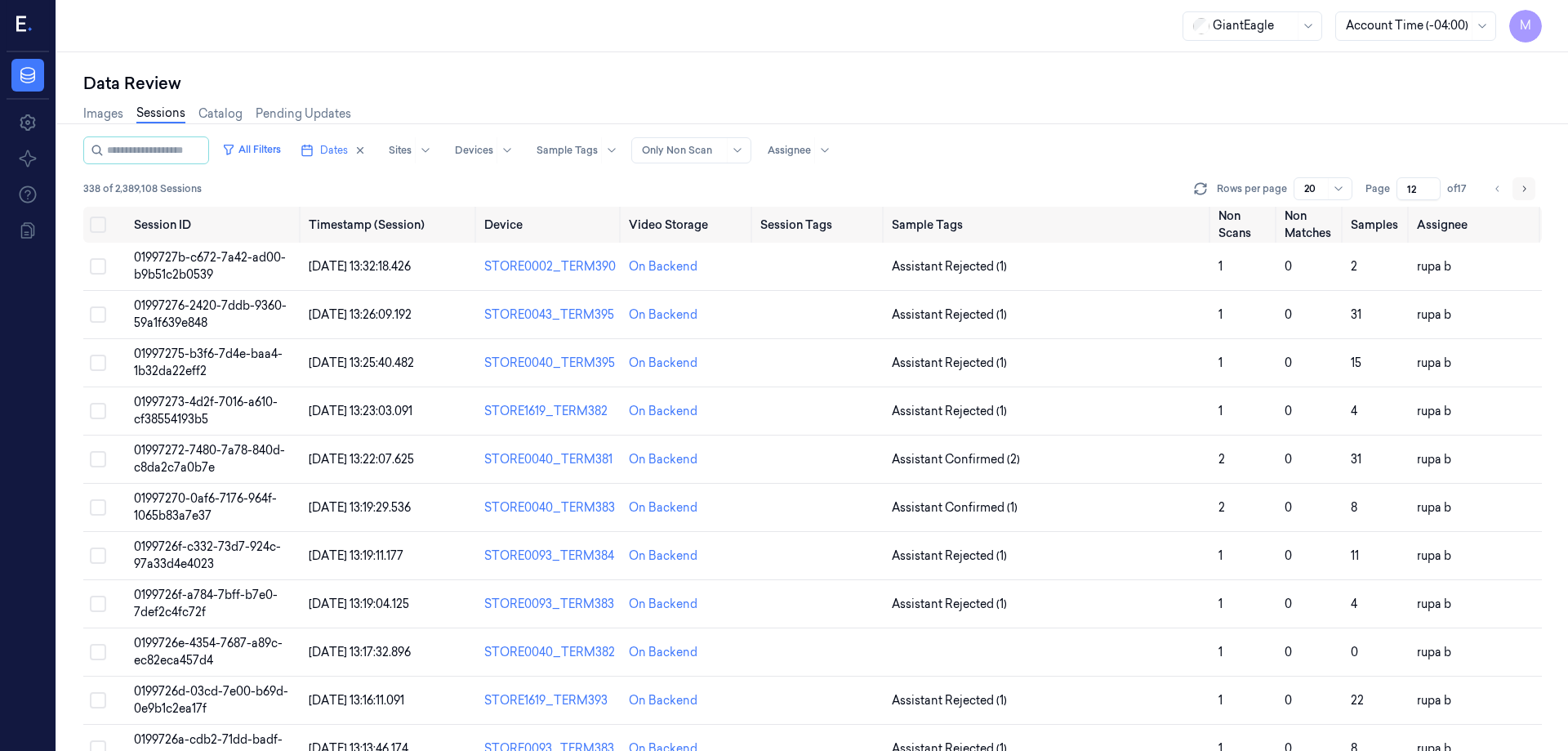
click at [1531, 190] on button "Go to next page" at bounding box center [1524, 189] width 23 height 23
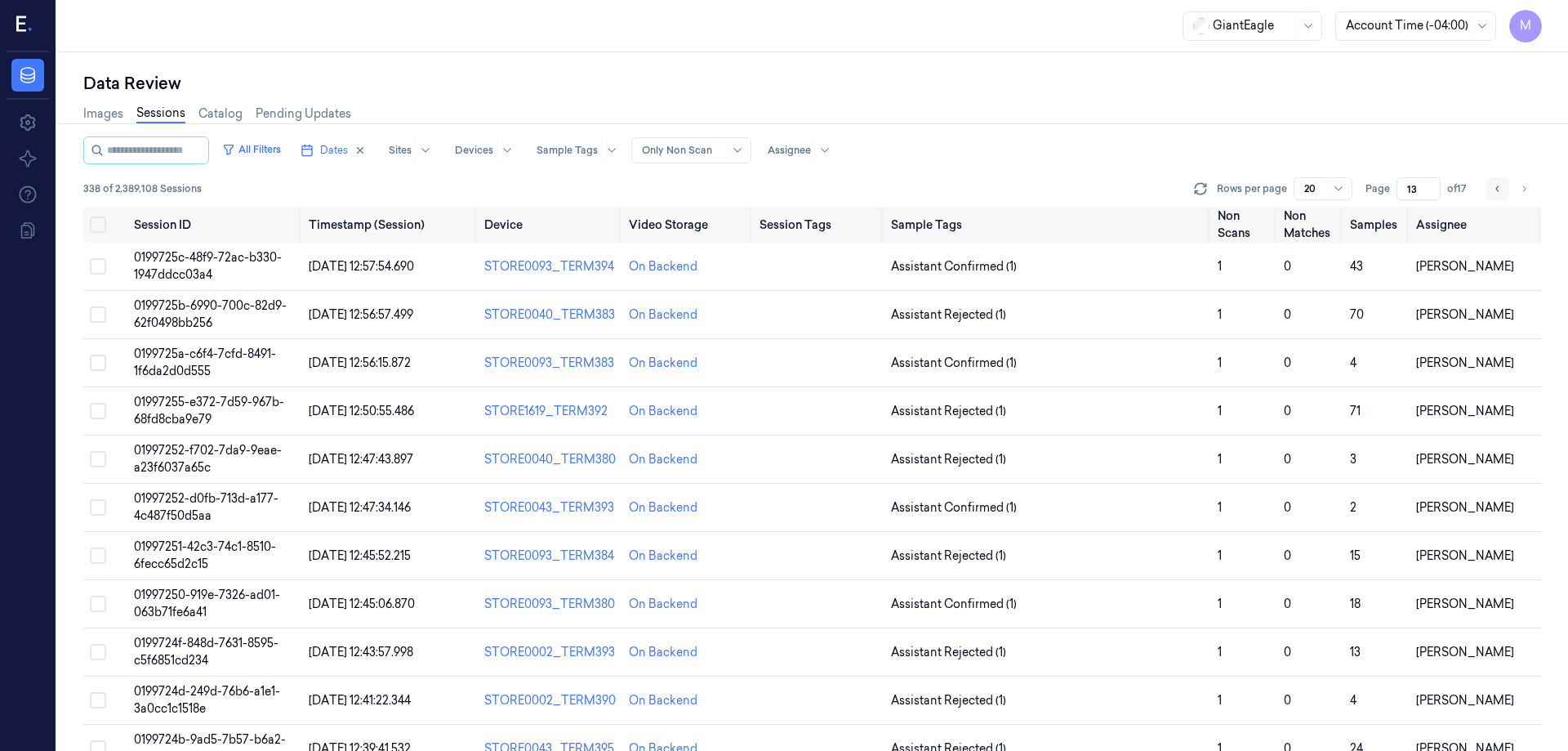
click at [1501, 189] on icon "Go to previous page" at bounding box center [1497, 188] width 10 height 13
type input "12"
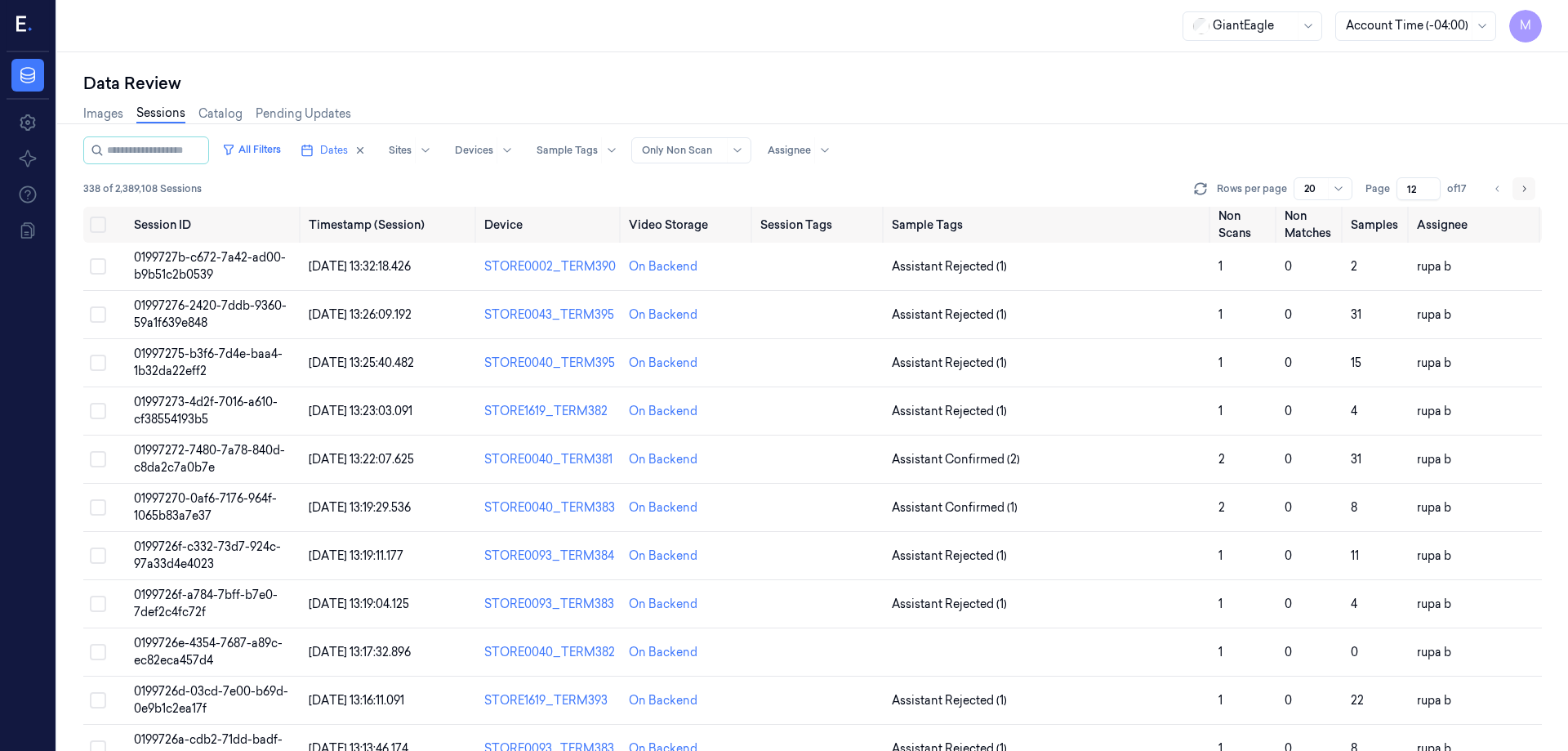
click at [1519, 190] on icon "Go to next page" at bounding box center [1524, 188] width 10 height 13
type input "13"
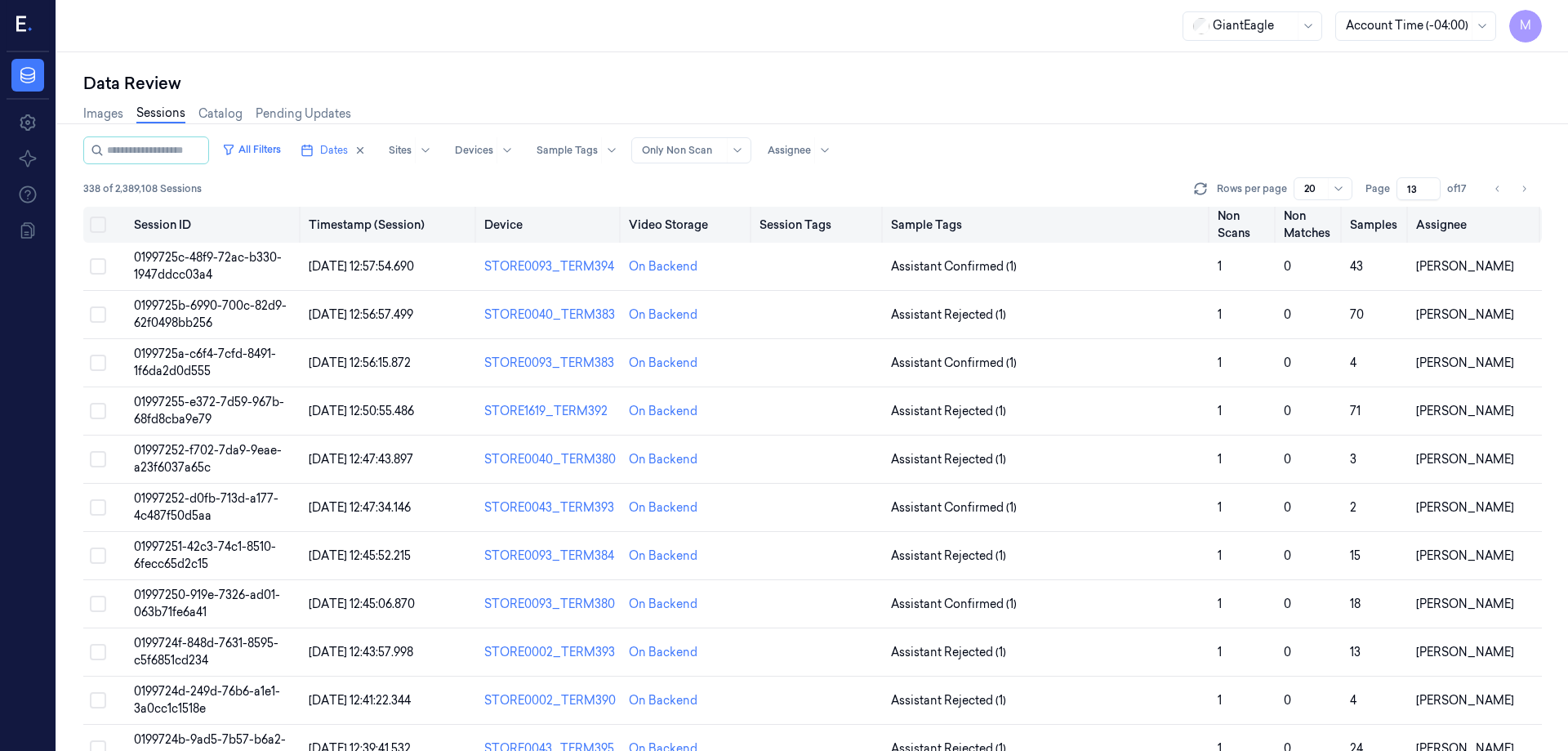
click at [98, 229] on button "Select all" at bounding box center [98, 224] width 16 height 16
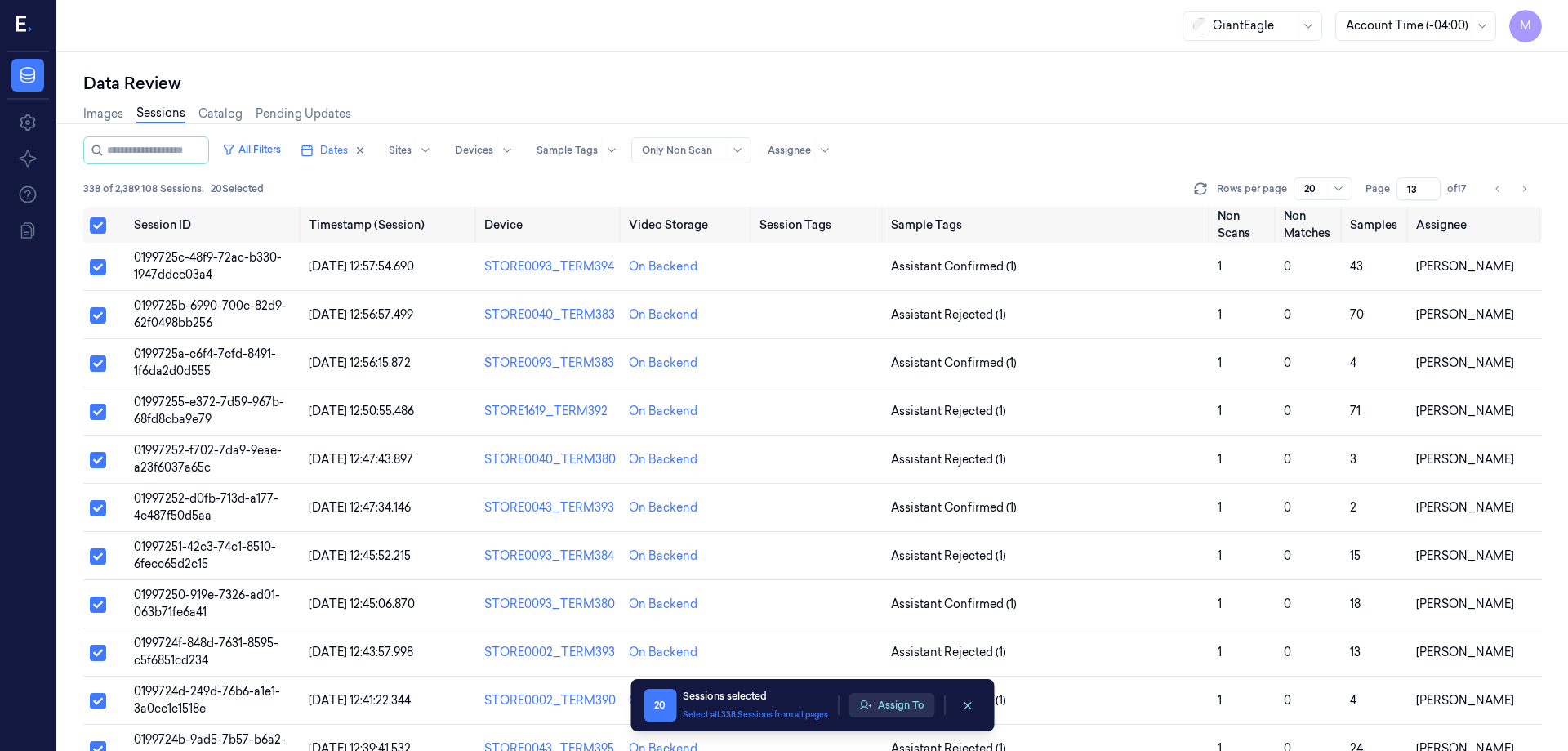
click at [916, 712] on button "Assign To" at bounding box center [891, 705] width 86 height 25
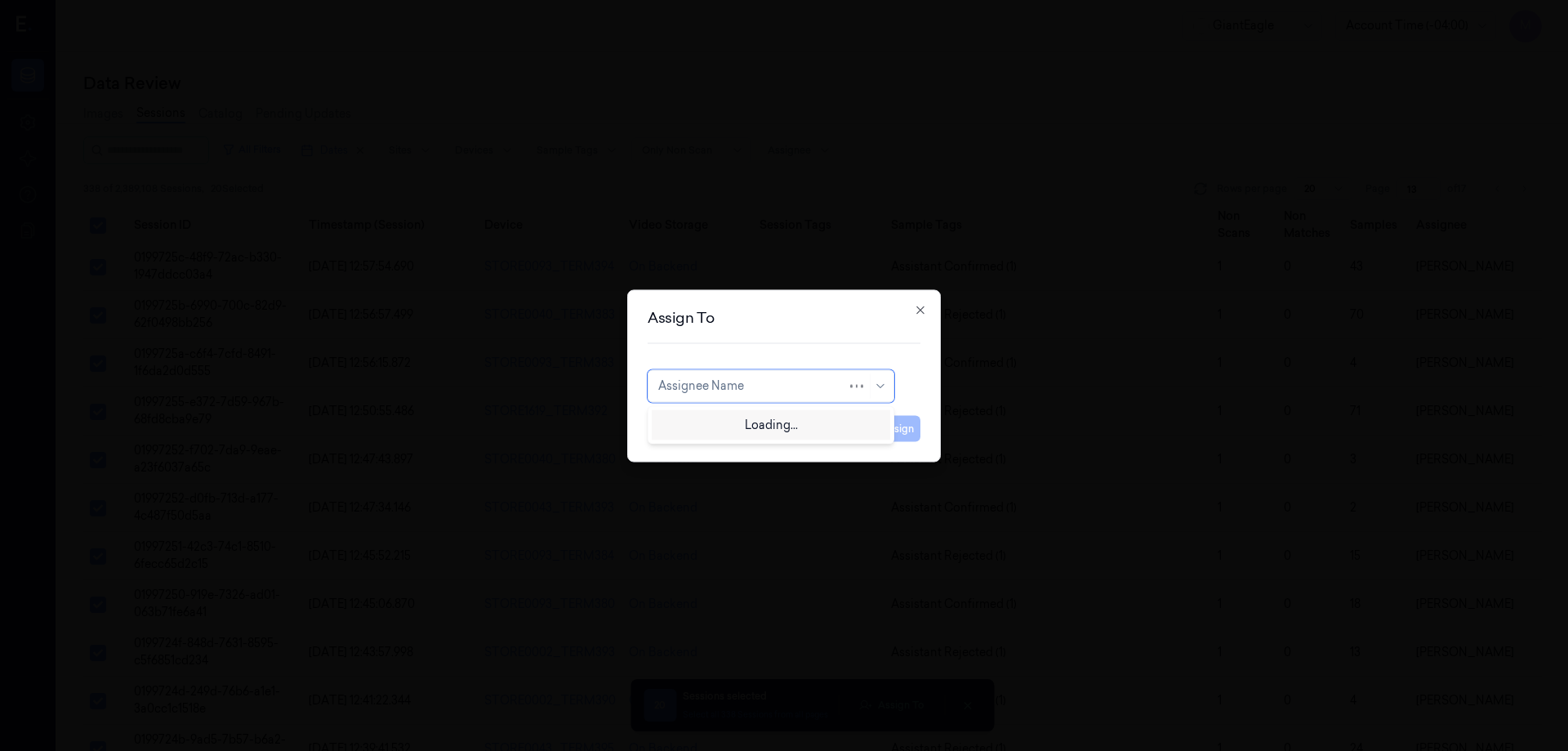
click at [801, 385] on div at bounding box center [753, 386] width 189 height 17
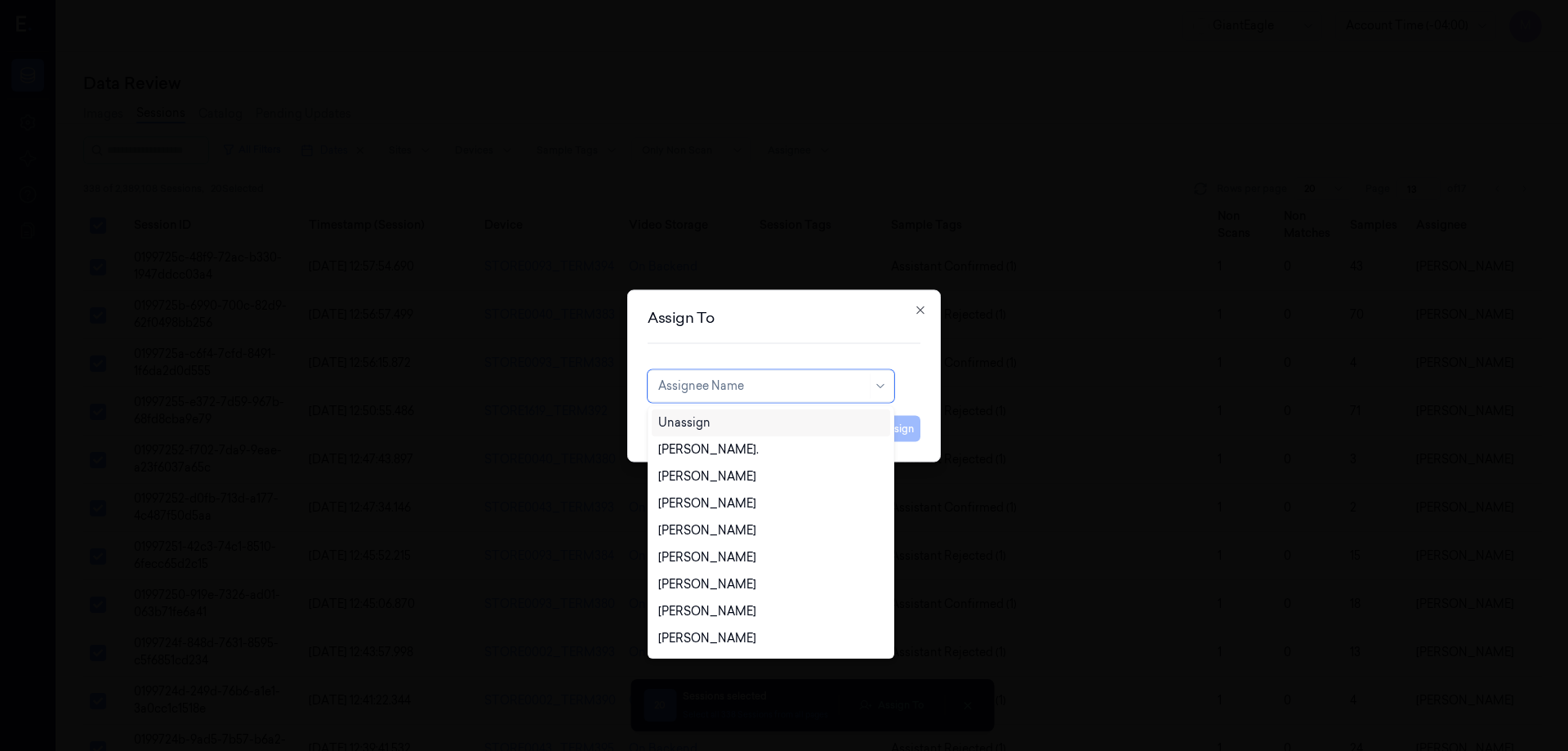
click at [706, 416] on div "Unassign" at bounding box center [684, 422] width 52 height 17
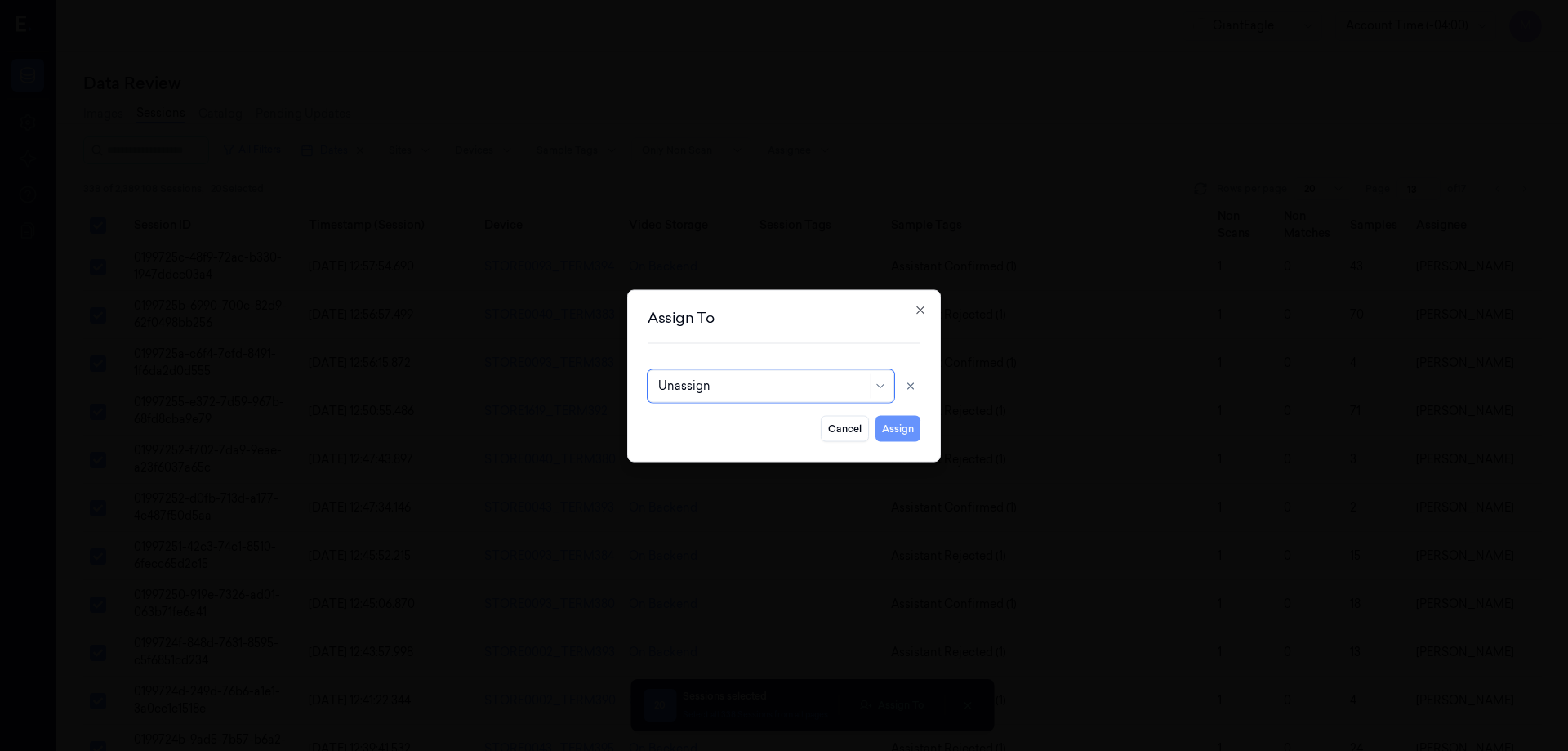
click at [891, 429] on button "Assign" at bounding box center [898, 427] width 45 height 26
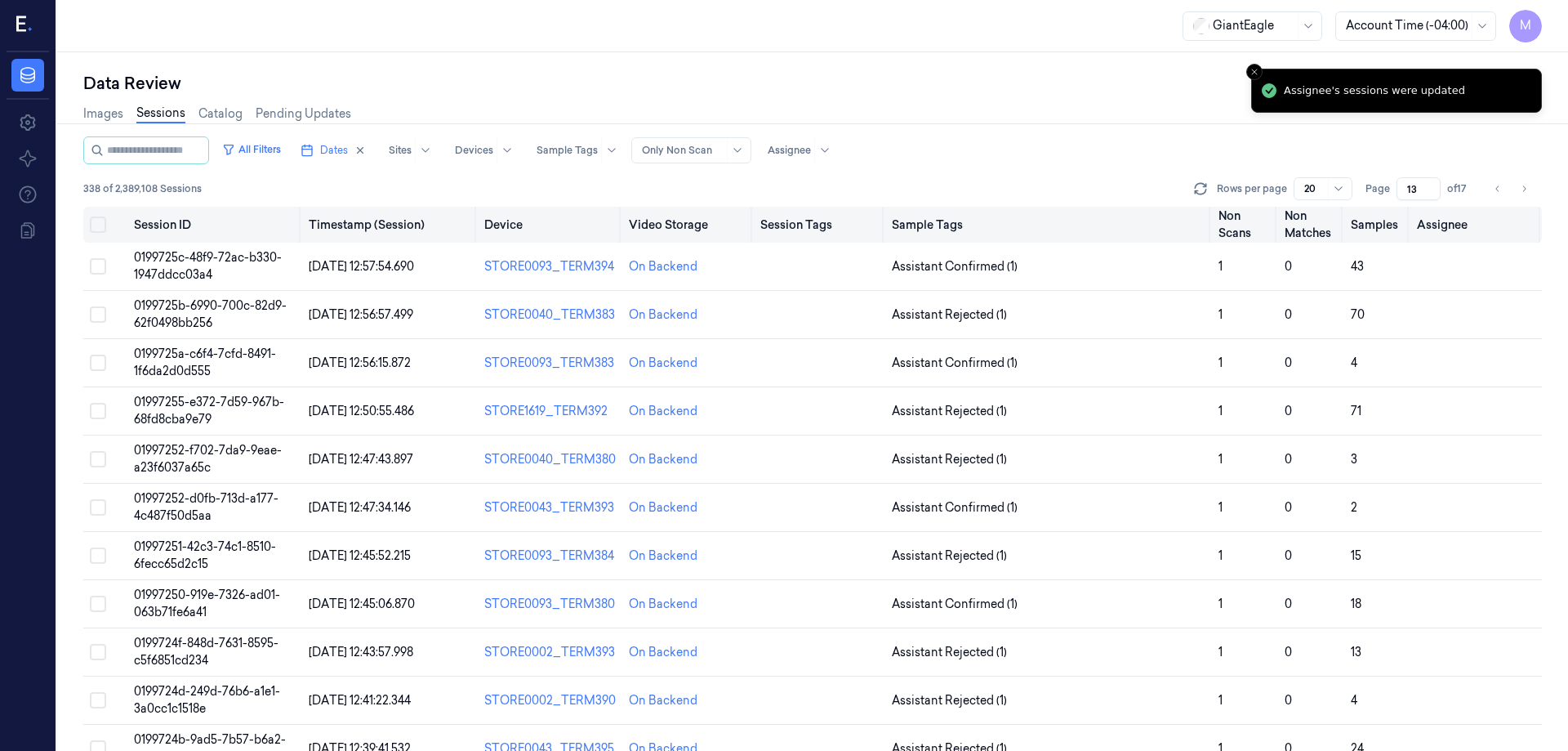
click at [95, 227] on button "Select all" at bounding box center [98, 224] width 16 height 16
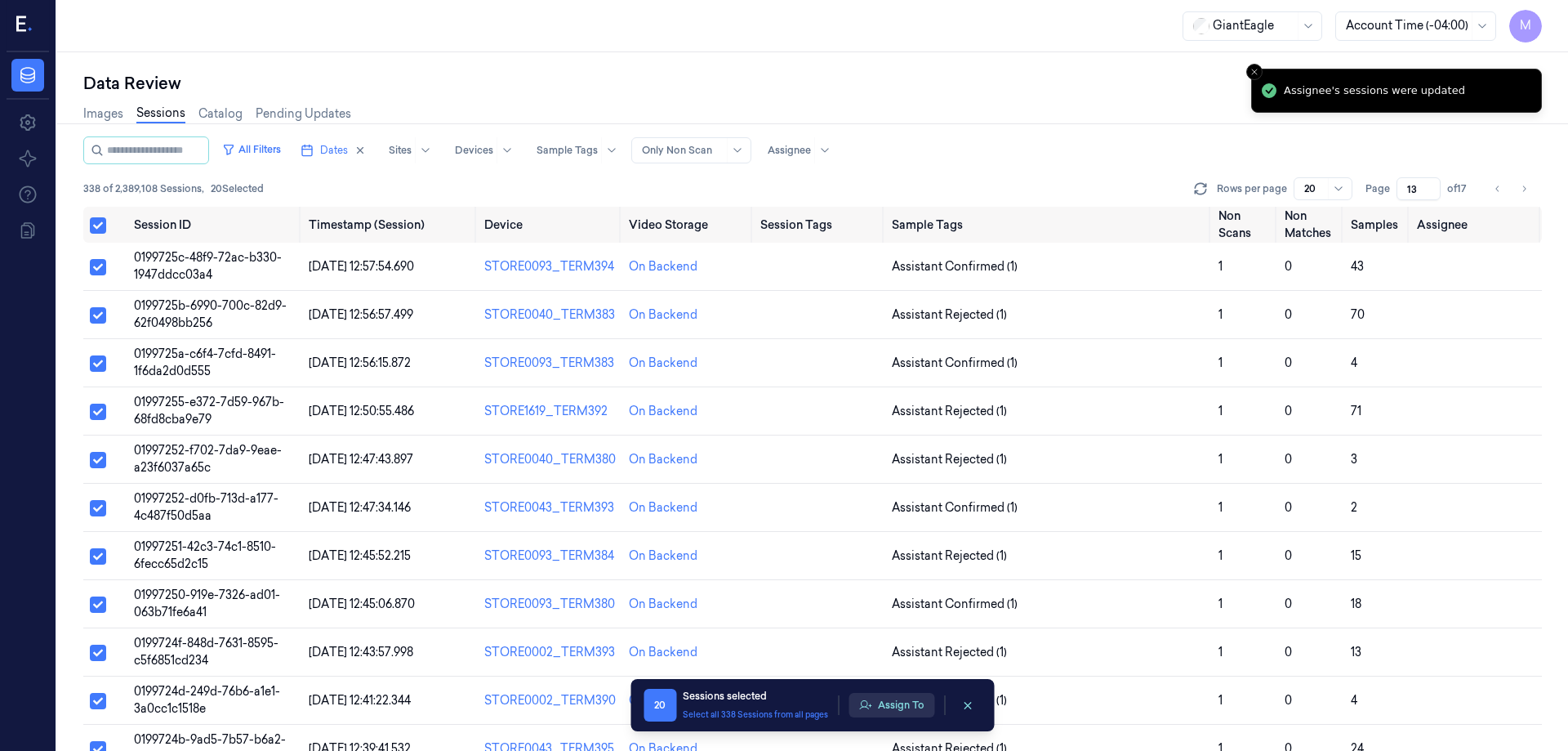
click at [902, 696] on button "Assign To" at bounding box center [891, 705] width 86 height 25
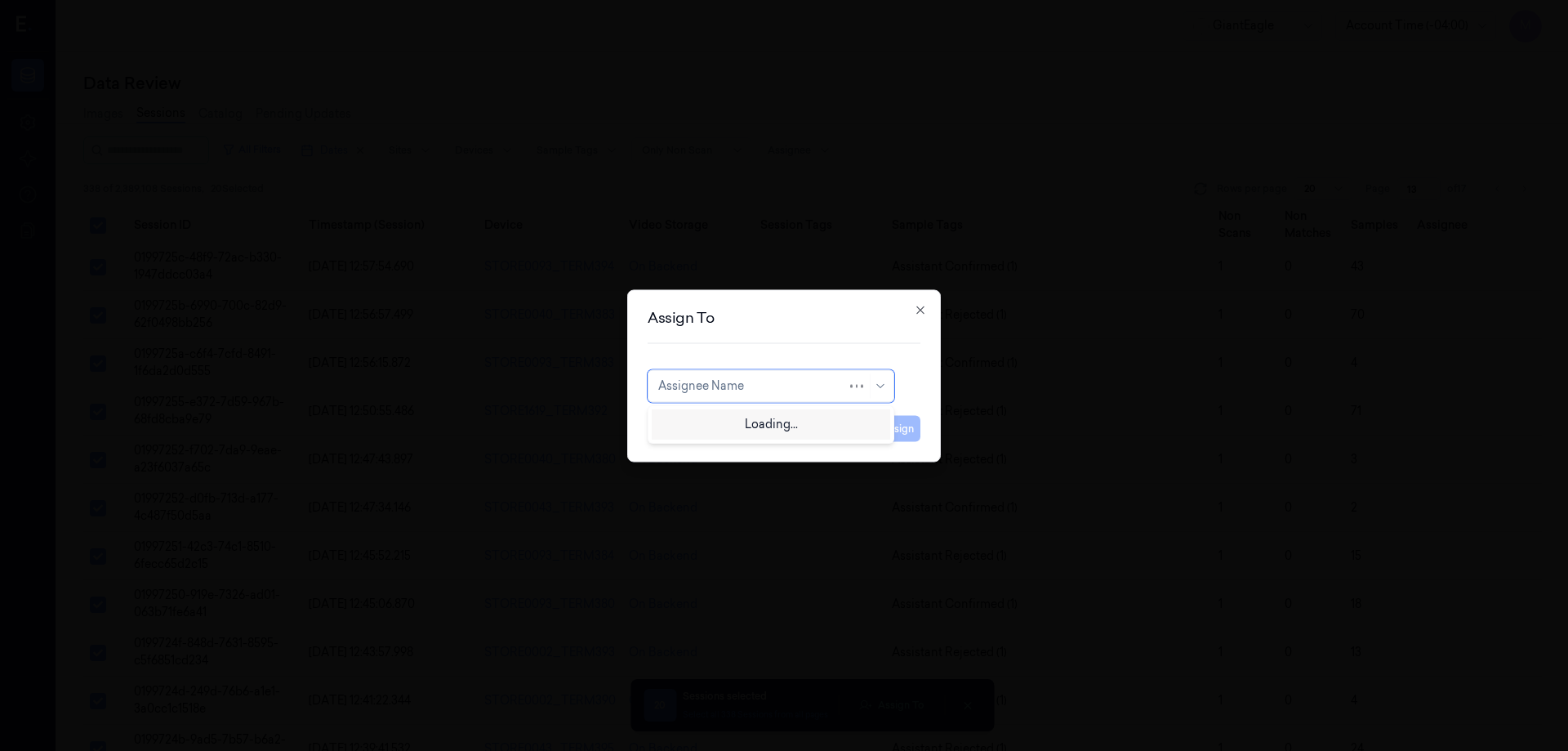
click at [807, 372] on div "Assignee Name" at bounding box center [771, 385] width 246 height 33
type input "ru"
click at [707, 419] on div "rupa b" at bounding box center [771, 422] width 225 height 17
click at [892, 429] on button "Assign" at bounding box center [898, 427] width 45 height 26
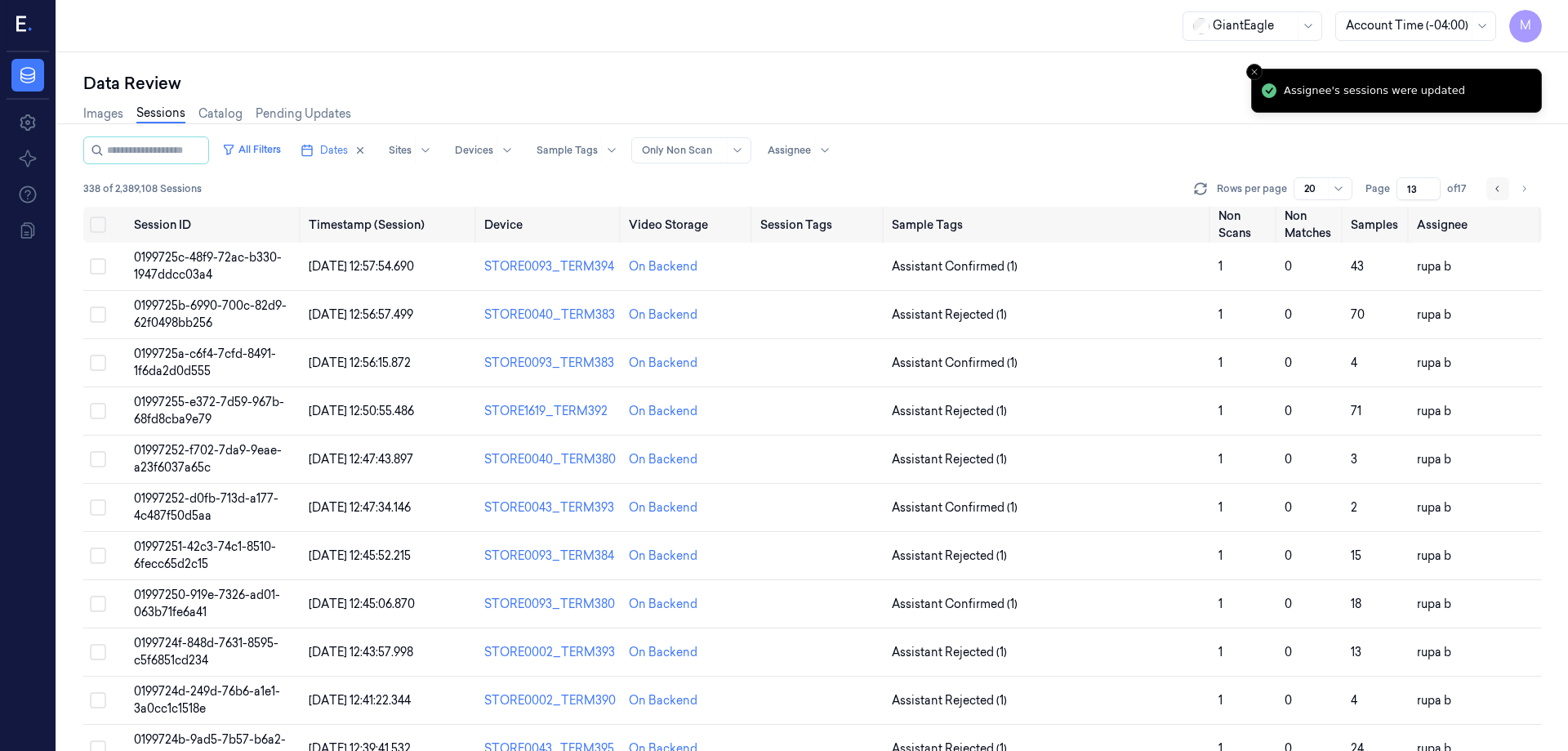
click at [1494, 187] on icon "Go to previous page" at bounding box center [1497, 188] width 10 height 13
type input "12"
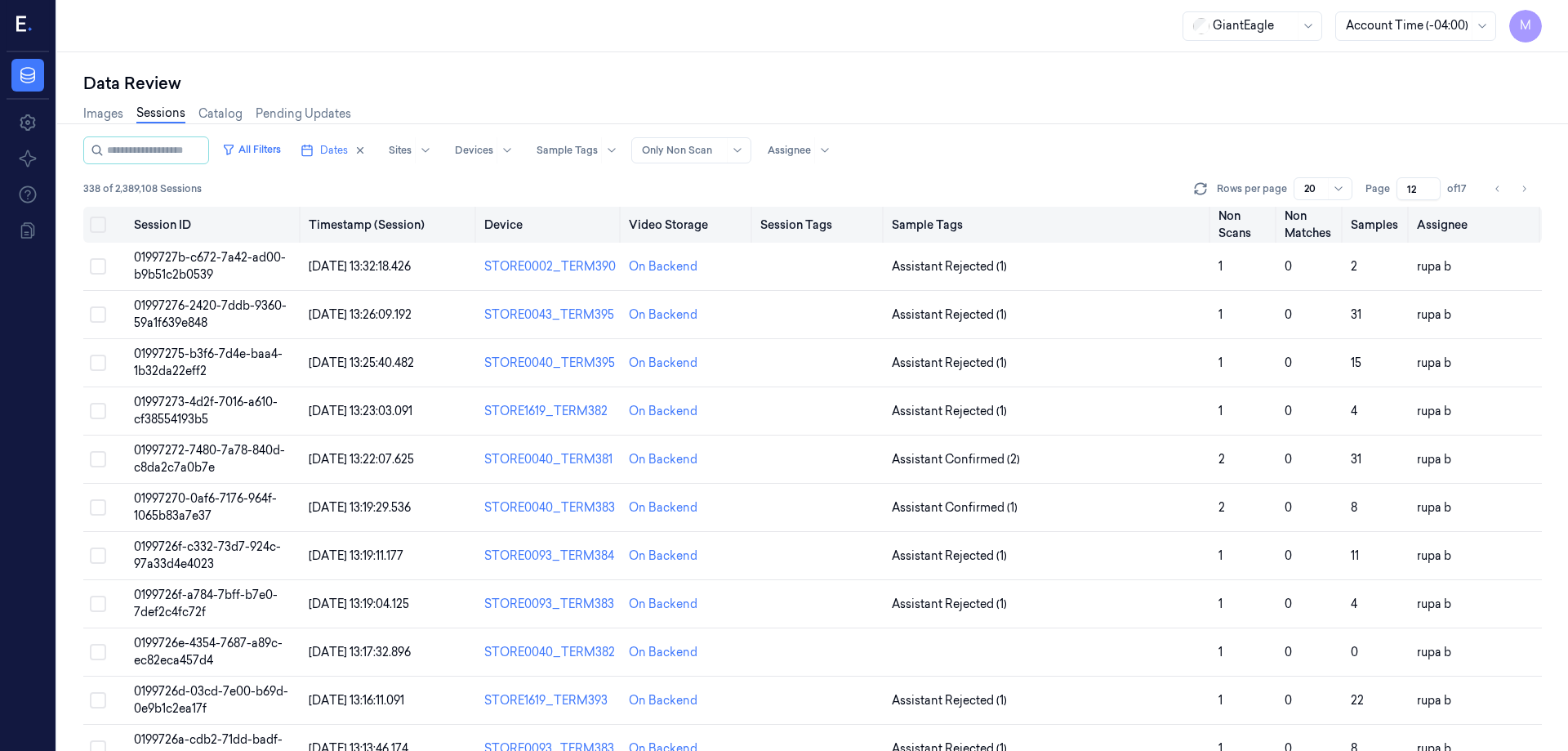
click at [97, 224] on button "Select all" at bounding box center [98, 224] width 16 height 16
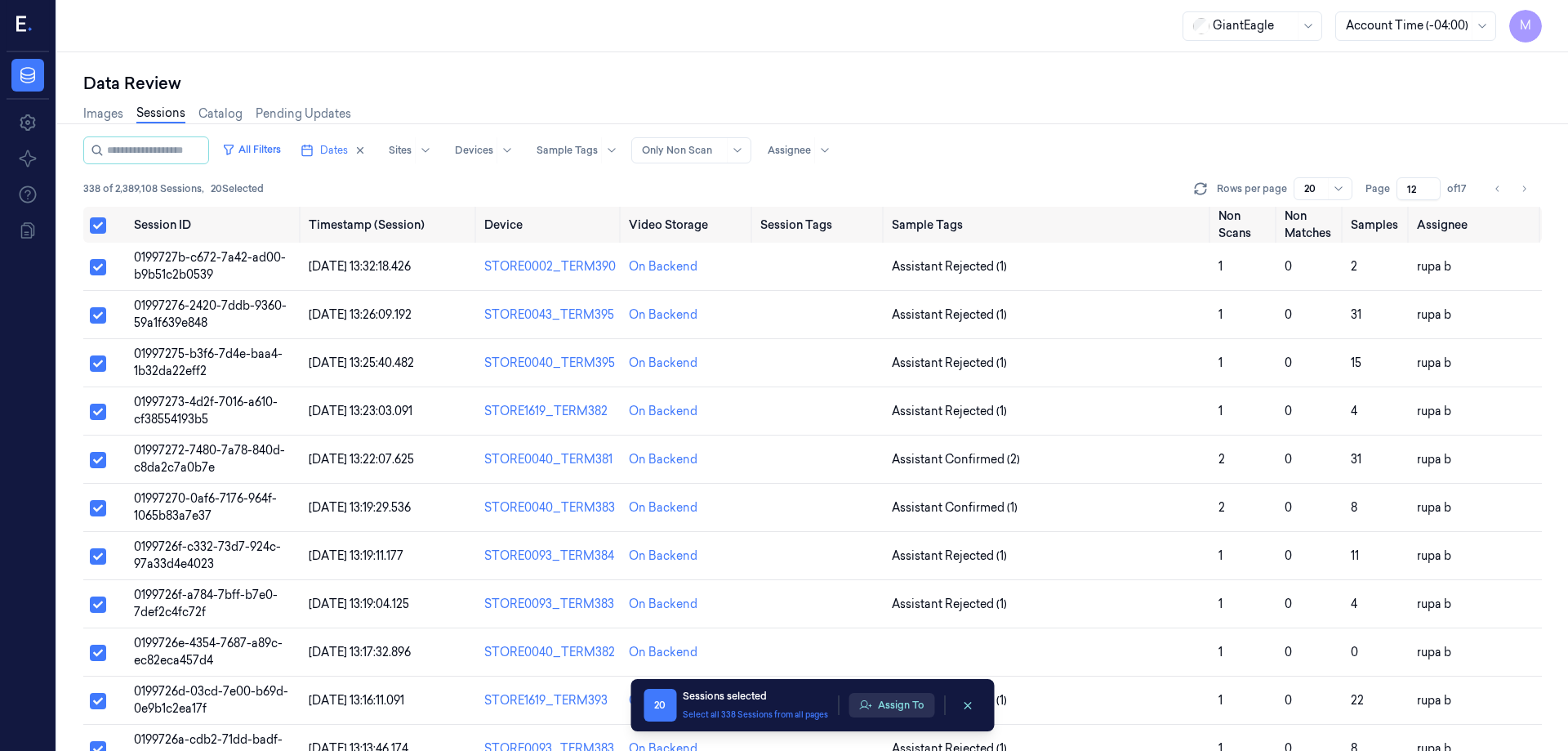
click at [906, 695] on button "Assign To" at bounding box center [891, 705] width 86 height 25
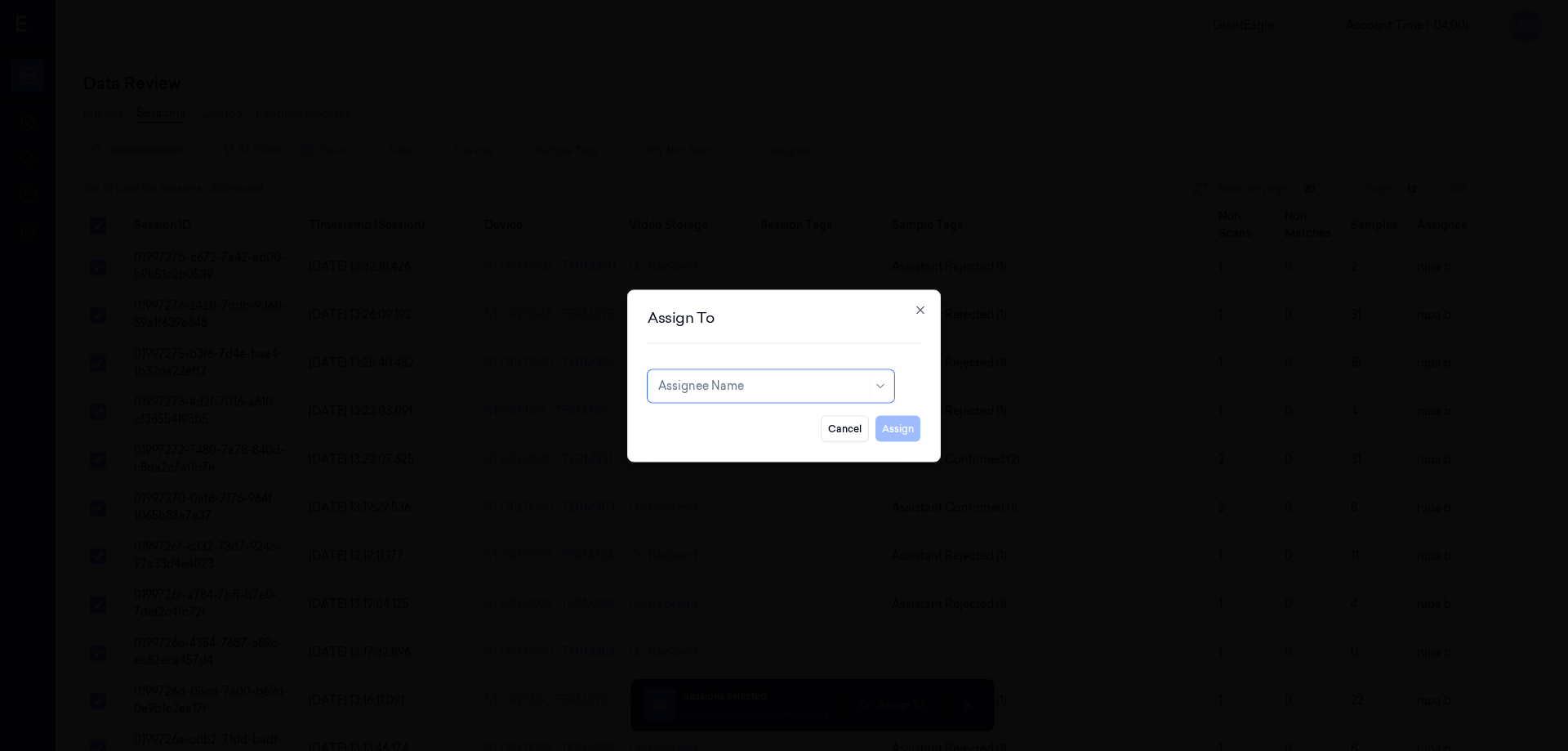
click at [776, 384] on div at bounding box center [762, 386] width 208 height 17
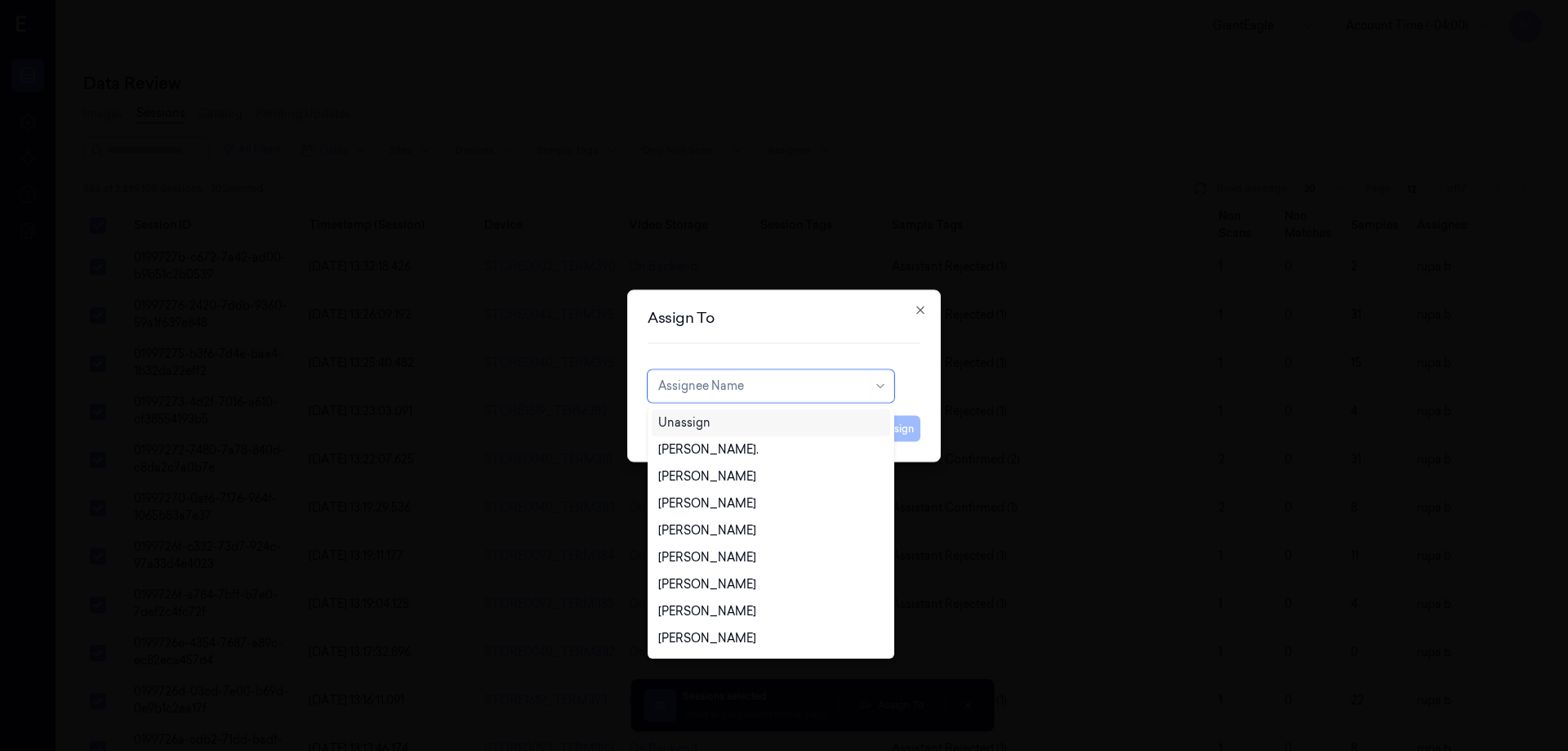
click at [727, 415] on div "Unassign" at bounding box center [771, 422] width 225 height 17
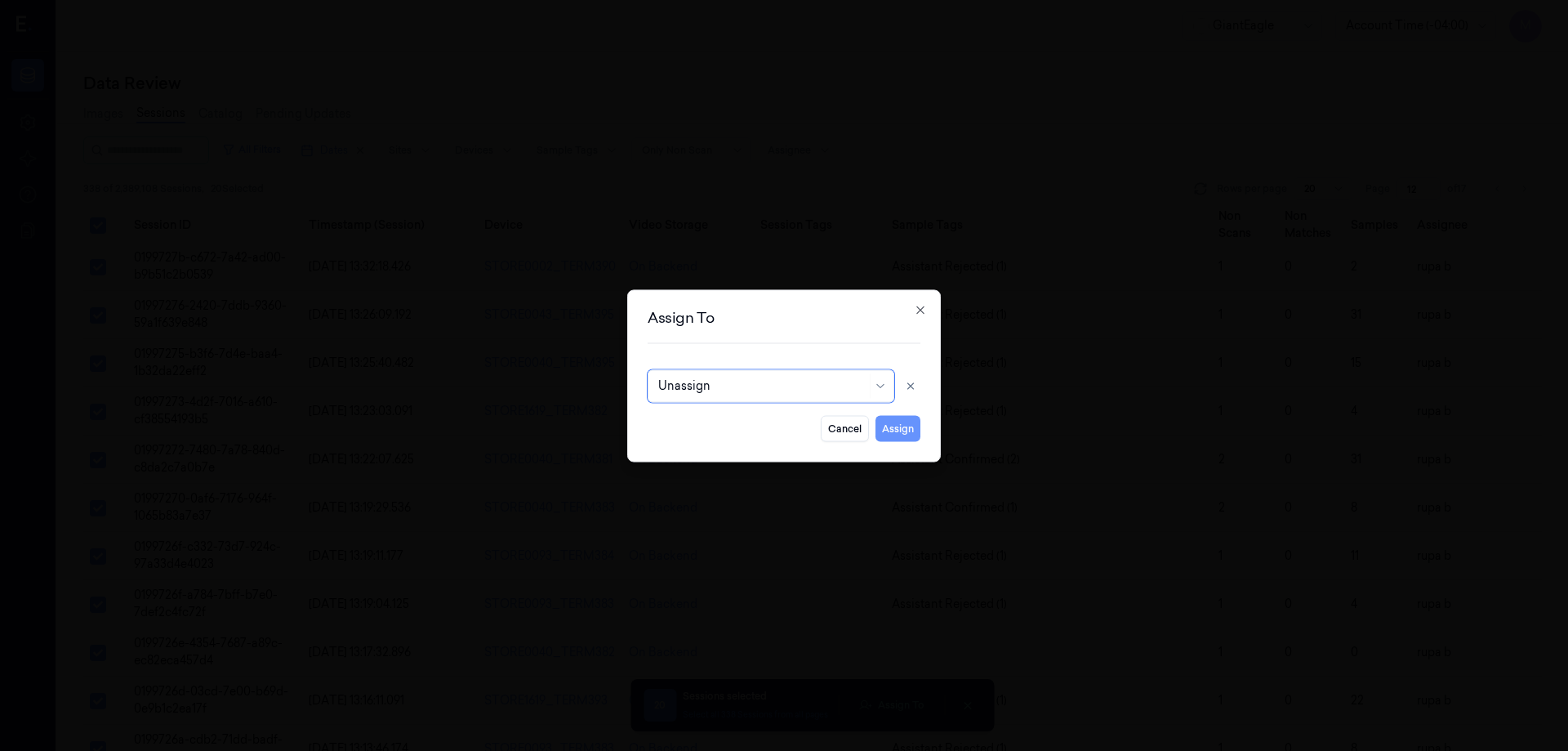
click at [899, 424] on button "Assign" at bounding box center [898, 427] width 45 height 26
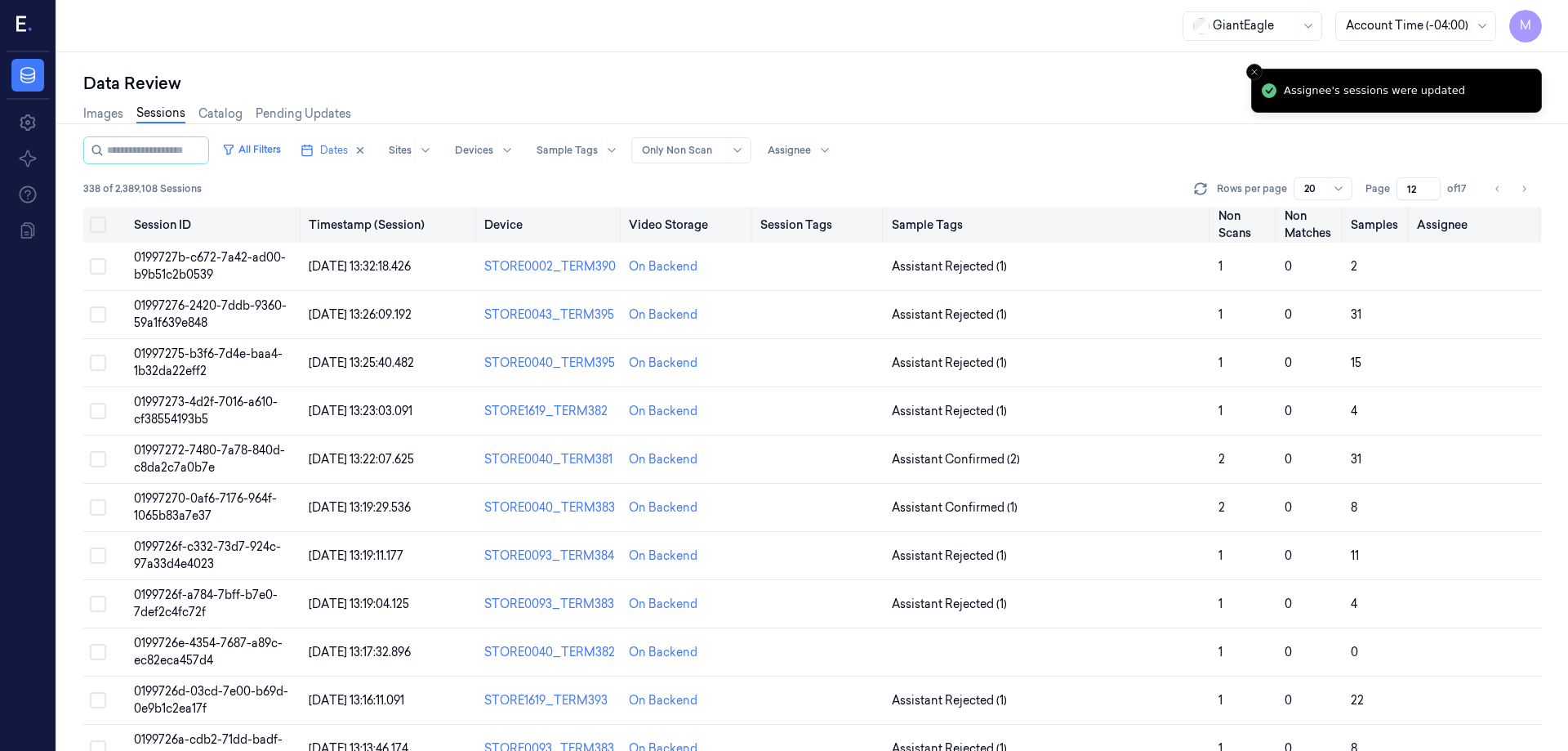
click at [104, 227] on button "Select all" at bounding box center [98, 224] width 16 height 16
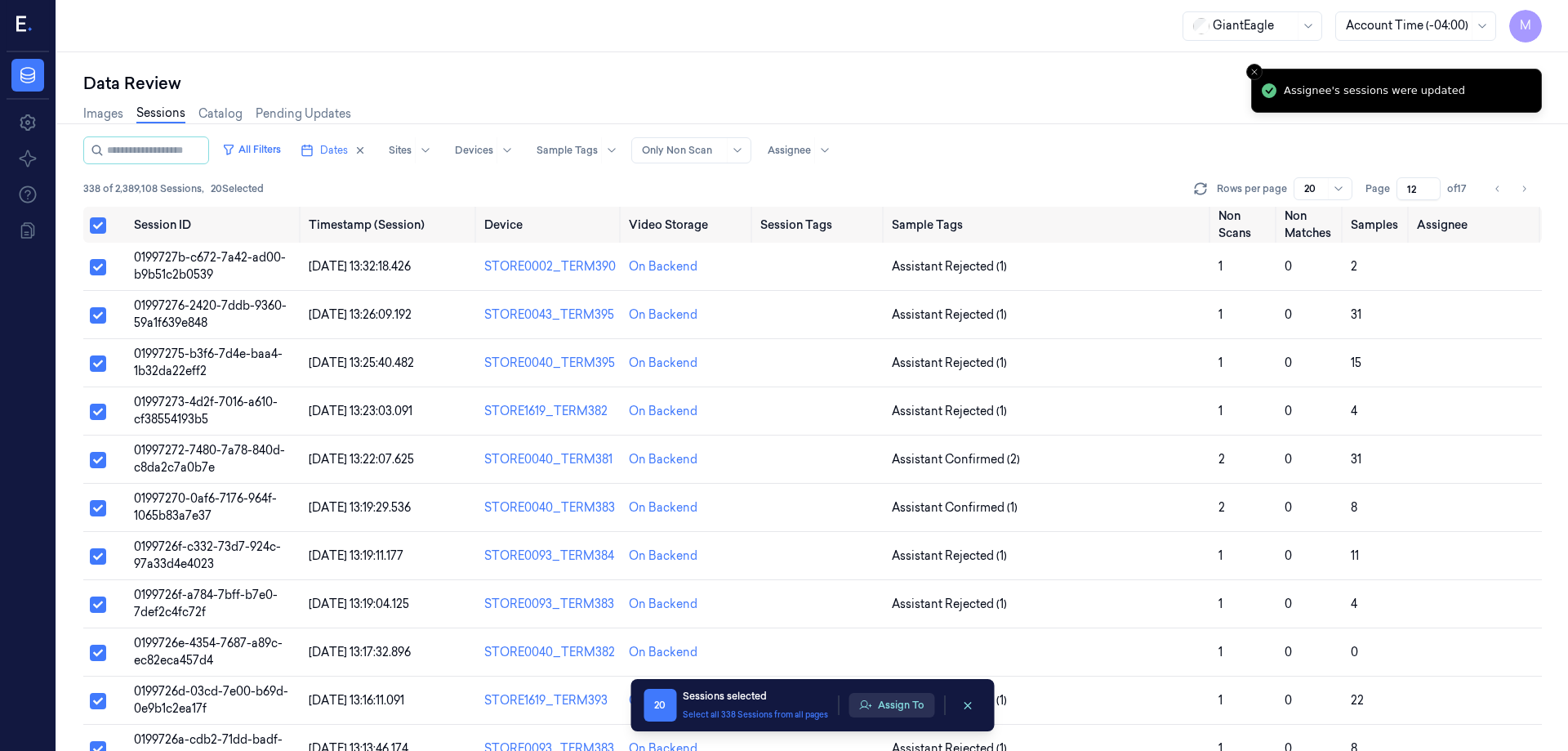
click at [888, 712] on button "Assign To" at bounding box center [891, 705] width 86 height 25
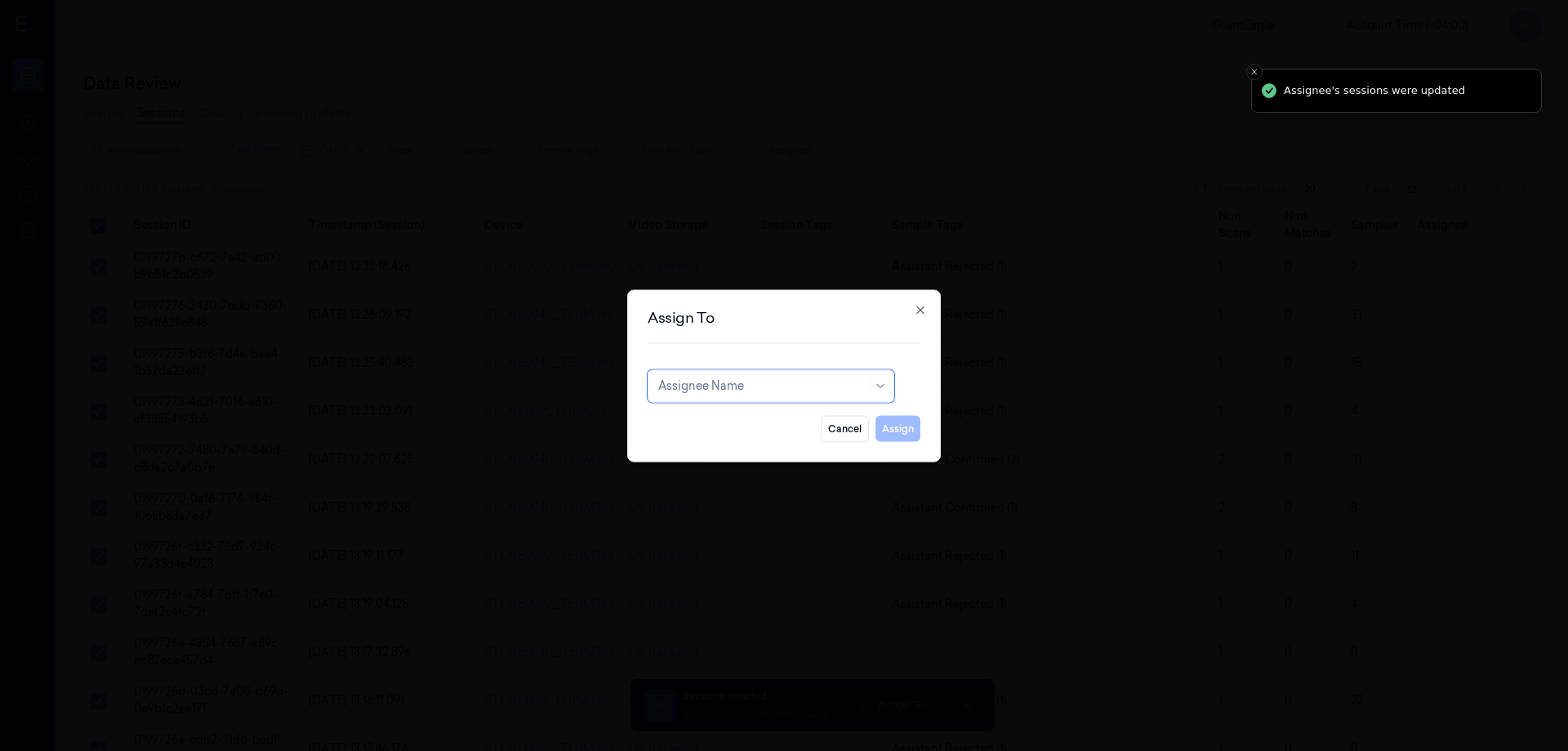
click at [795, 393] on div at bounding box center [762, 386] width 208 height 17
type input "mo"
click at [687, 423] on div "mohan kune" at bounding box center [707, 422] width 98 height 17
click at [897, 433] on button "Assign" at bounding box center [898, 427] width 45 height 26
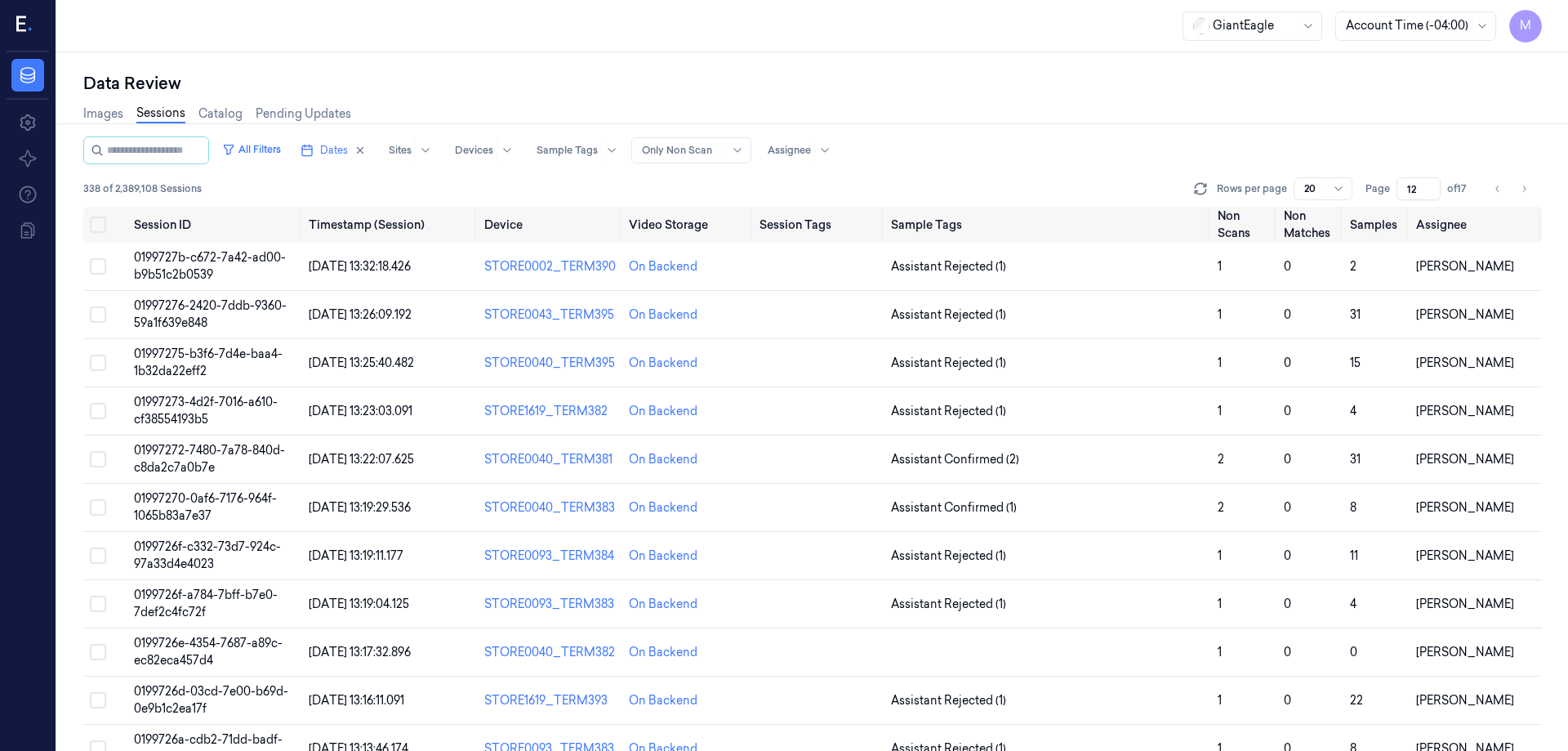
click at [1097, 121] on div "Images Sessions Catalog Pending Updates" at bounding box center [813, 115] width 1459 height 42
click at [1507, 192] on button "Go to previous page" at bounding box center [1498, 189] width 23 height 23
click at [1523, 191] on icon "Go to next page" at bounding box center [1524, 188] width 10 height 13
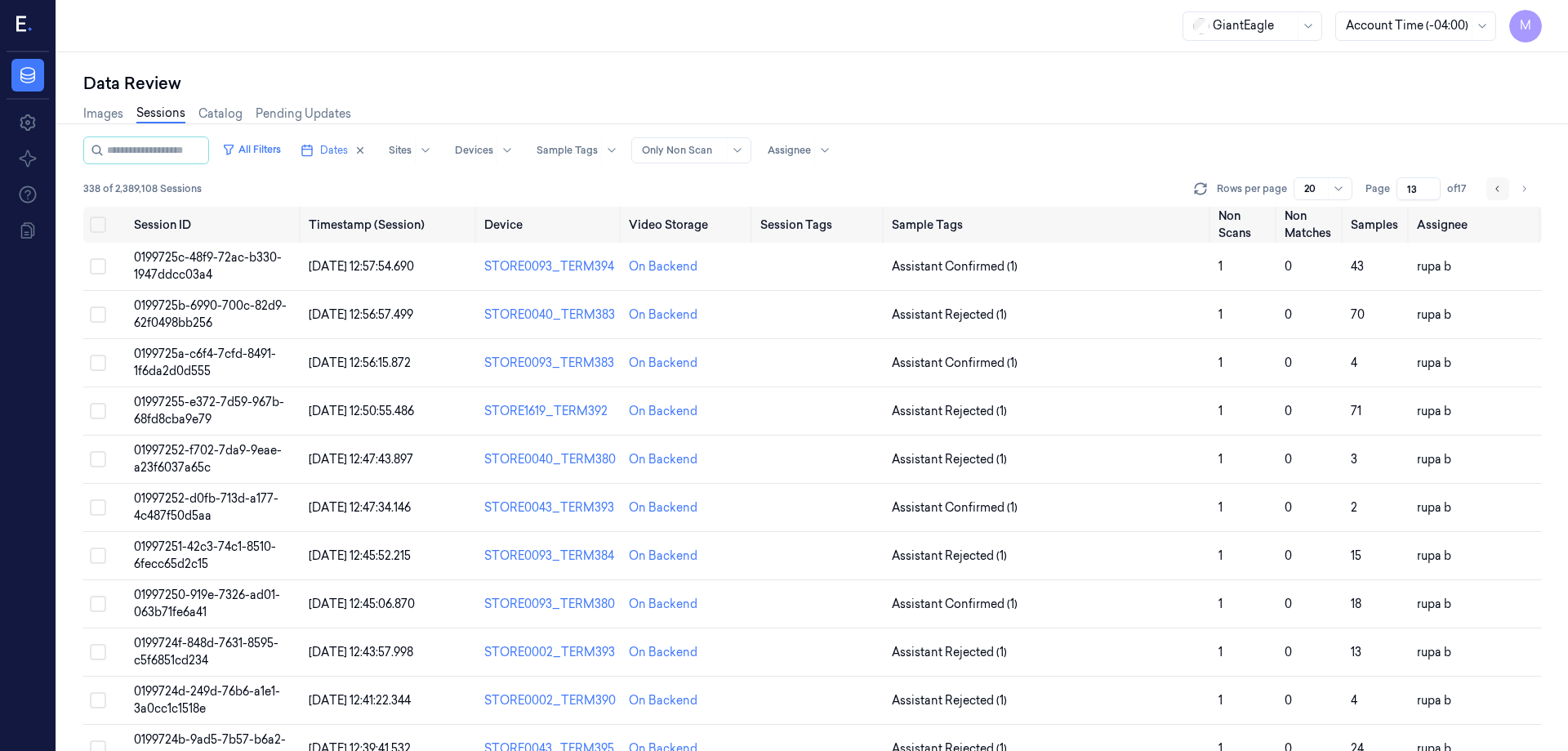
click at [1501, 192] on icon "Go to previous page" at bounding box center [1497, 188] width 10 height 13
type input "12"
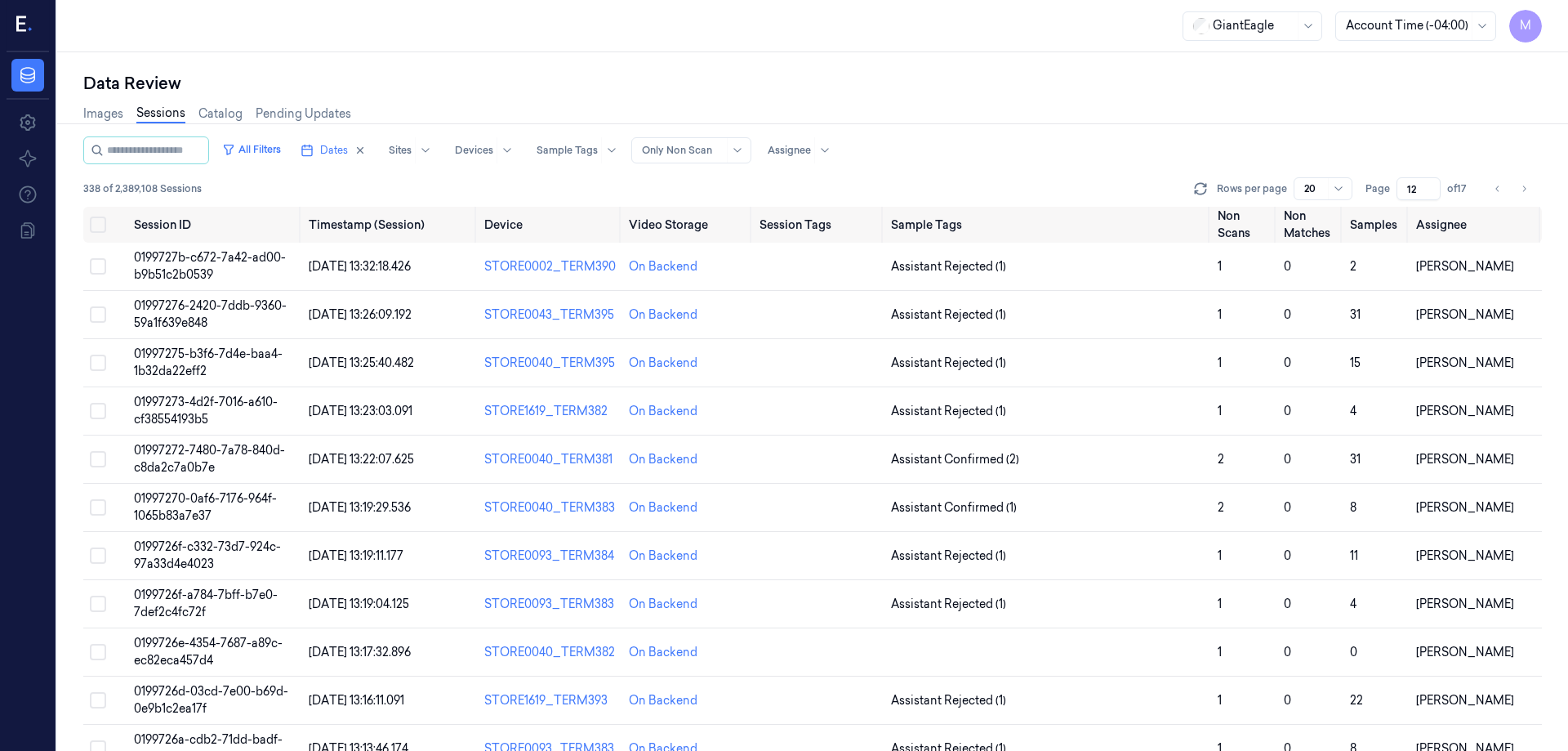
click at [1125, 105] on div "Images Sessions Catalog Pending Updates" at bounding box center [813, 115] width 1459 height 42
